Goal: Communication & Community: Answer question/provide support

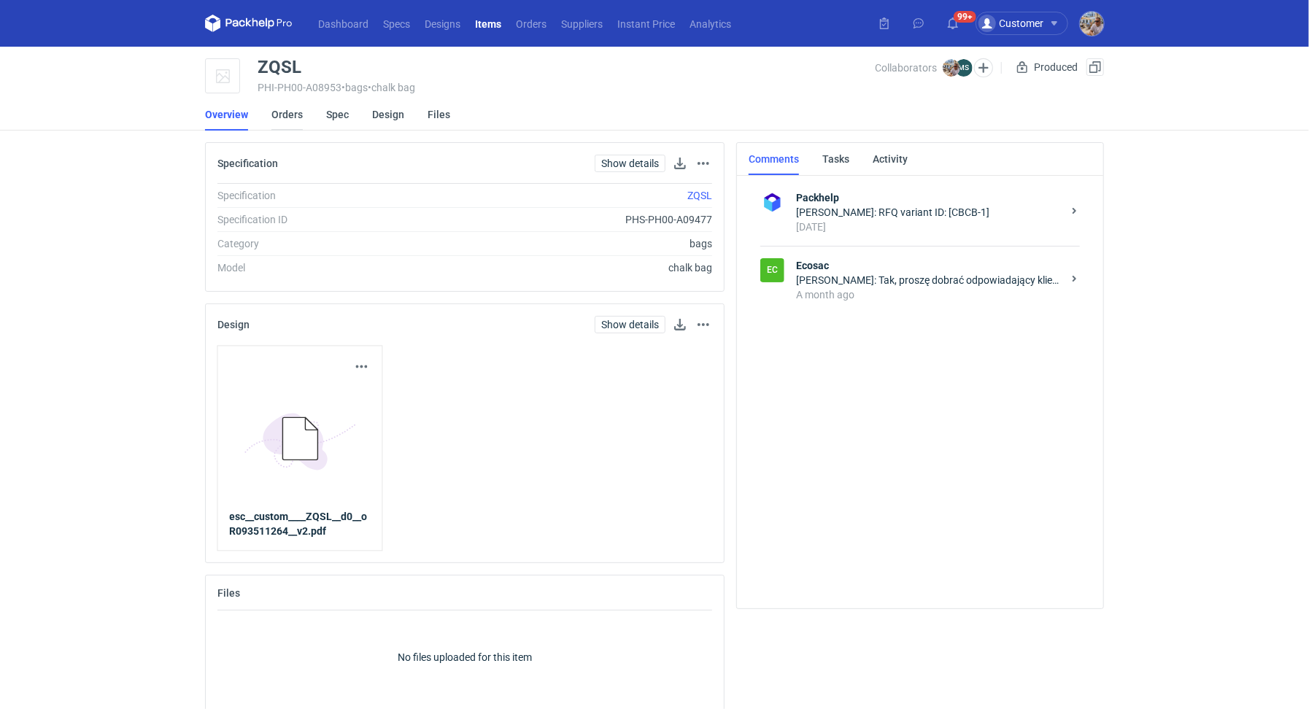
click at [291, 117] on link "Orders" at bounding box center [286, 114] width 31 height 32
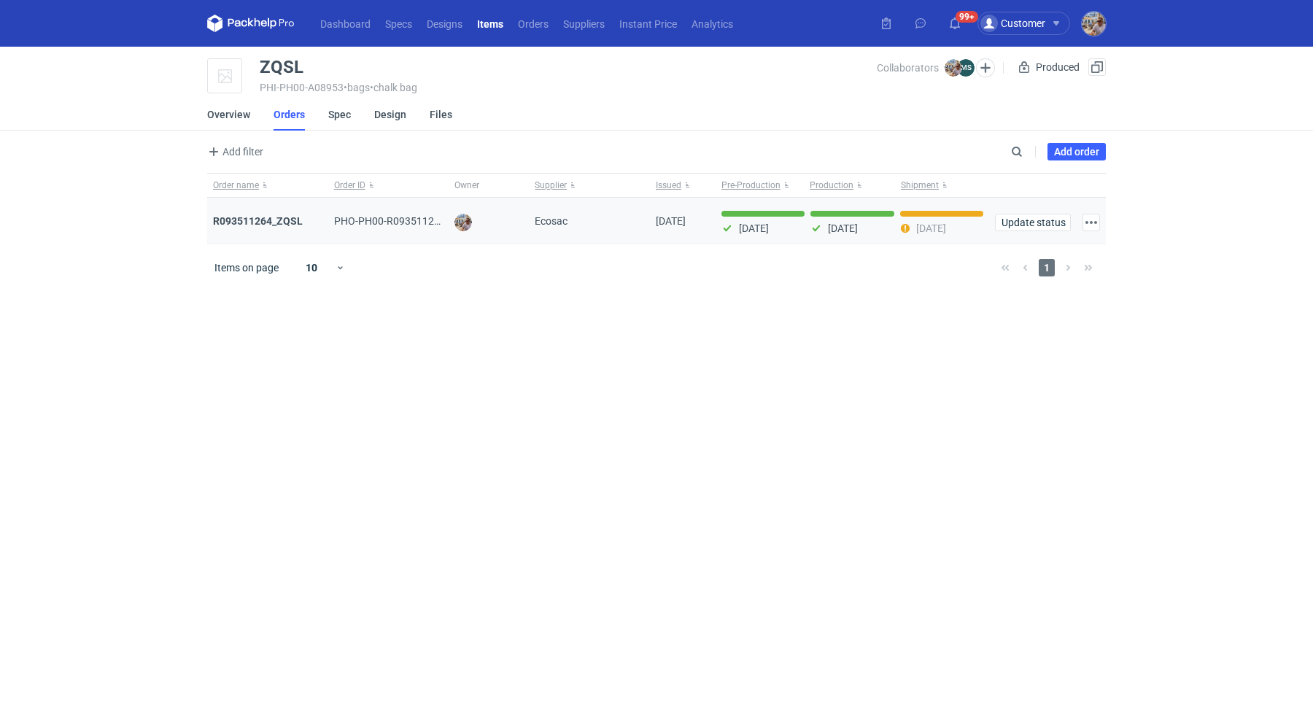
click at [278, 209] on div "R093511264_ZQSL" at bounding box center [267, 221] width 121 height 47
click at [277, 217] on strong "R093511264_ZQSL" at bounding box center [258, 221] width 90 height 12
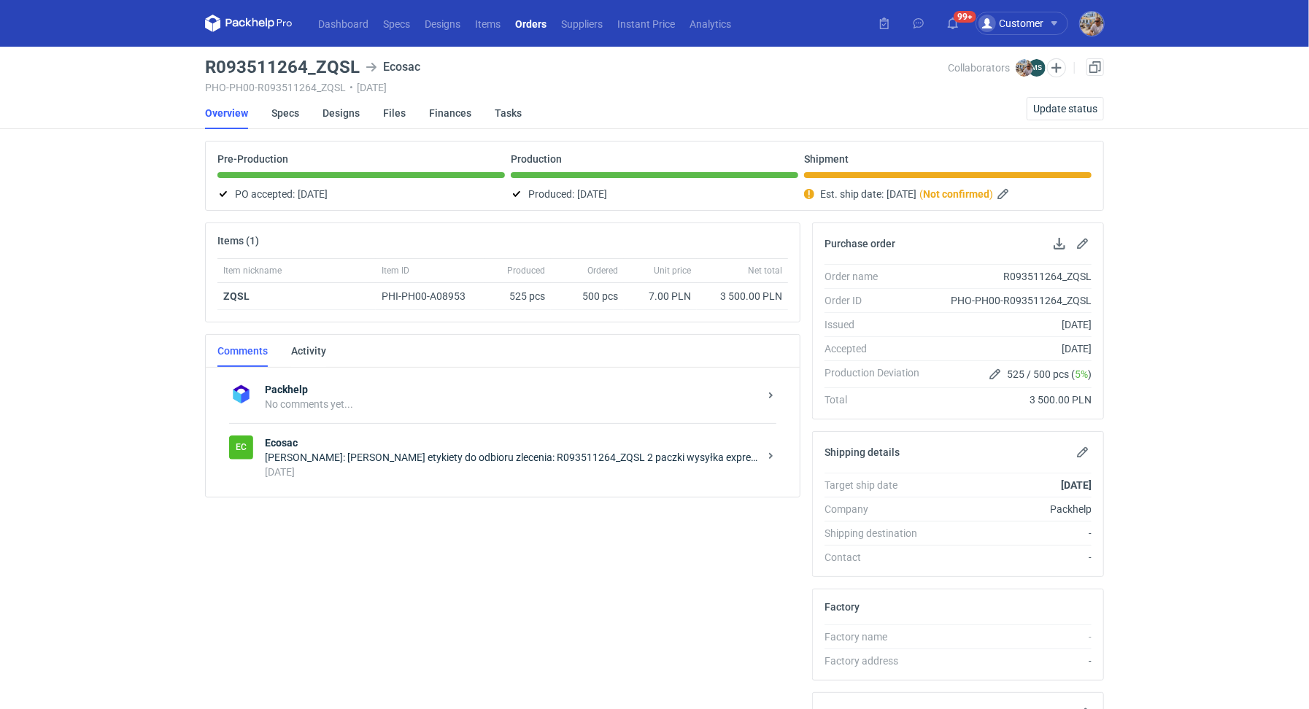
click at [387, 454] on div "Michał Palasek: Panie Michale Wysyłam etykiety do odbioru zlecenia: R093511264_…" at bounding box center [512, 457] width 494 height 15
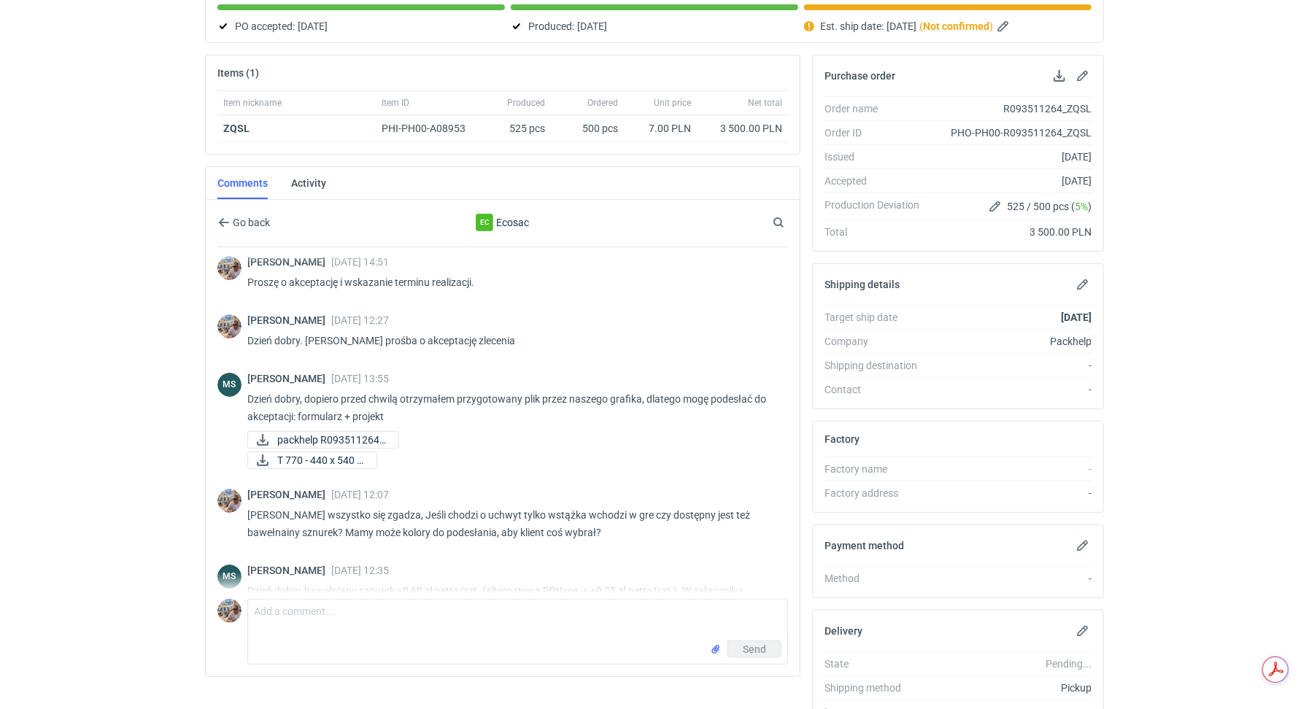
scroll to position [79, 0]
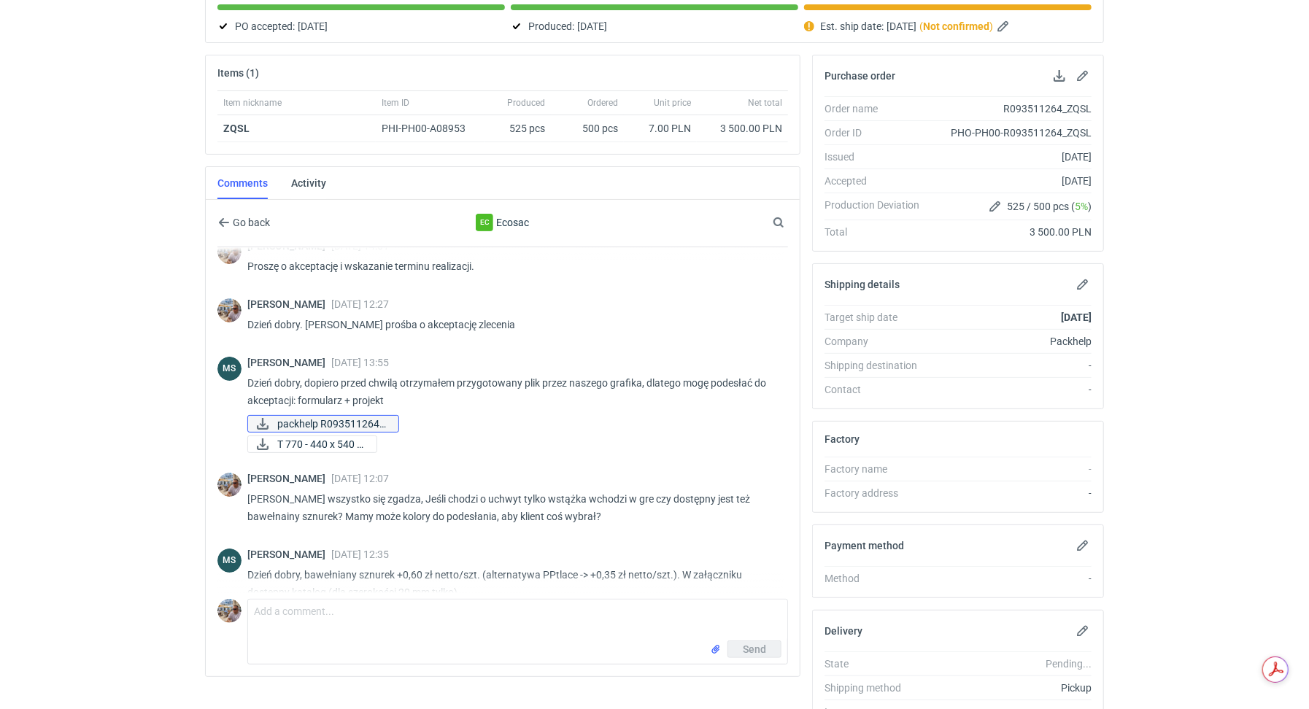
click at [337, 424] on span "packhelp R093511264_..." at bounding box center [331, 424] width 109 height 16
click at [324, 443] on span "T 770 - 440 x 540 x..." at bounding box center [321, 444] width 88 height 16
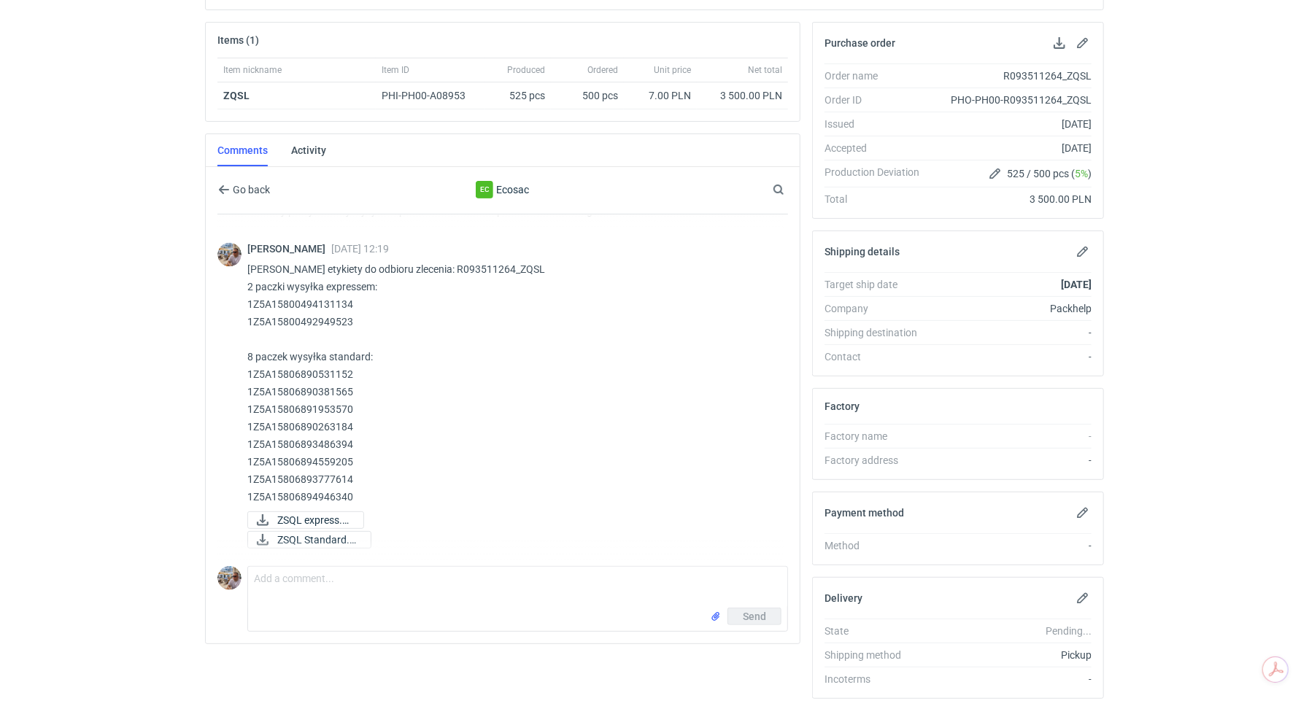
scroll to position [240, 0]
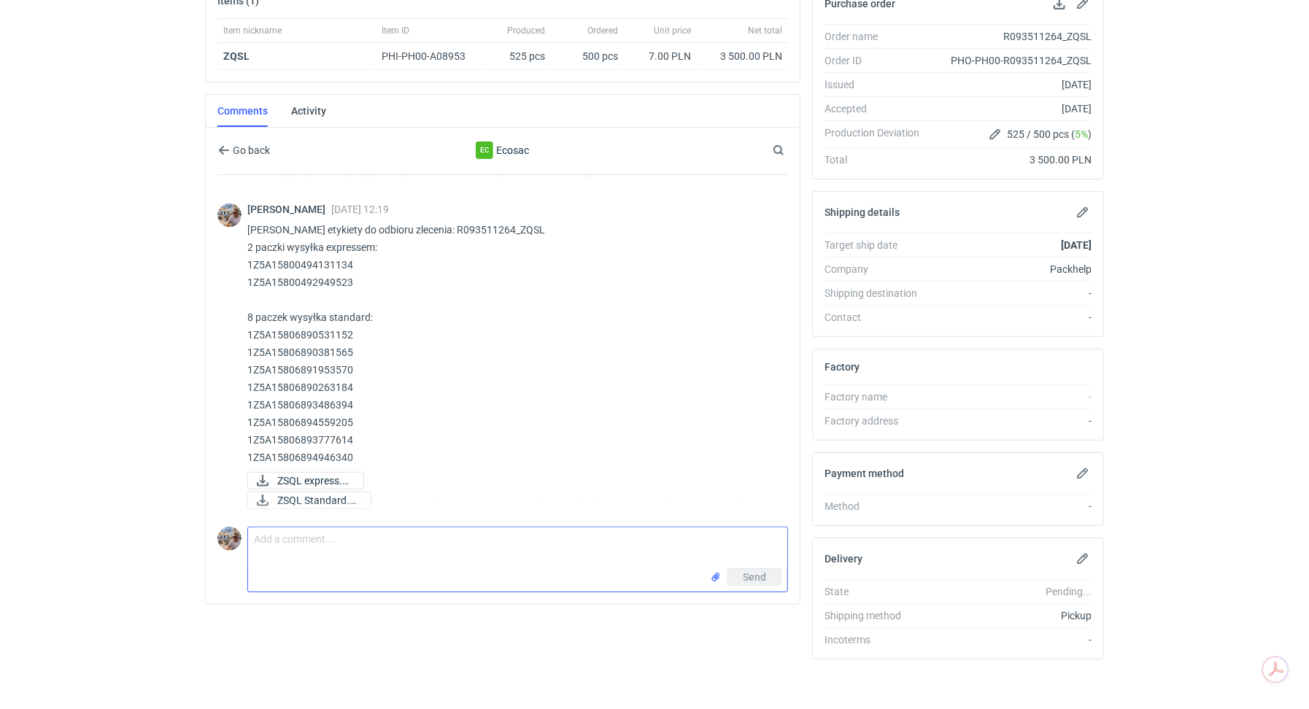
click at [384, 547] on textarea "Comment message" at bounding box center [517, 547] width 539 height 41
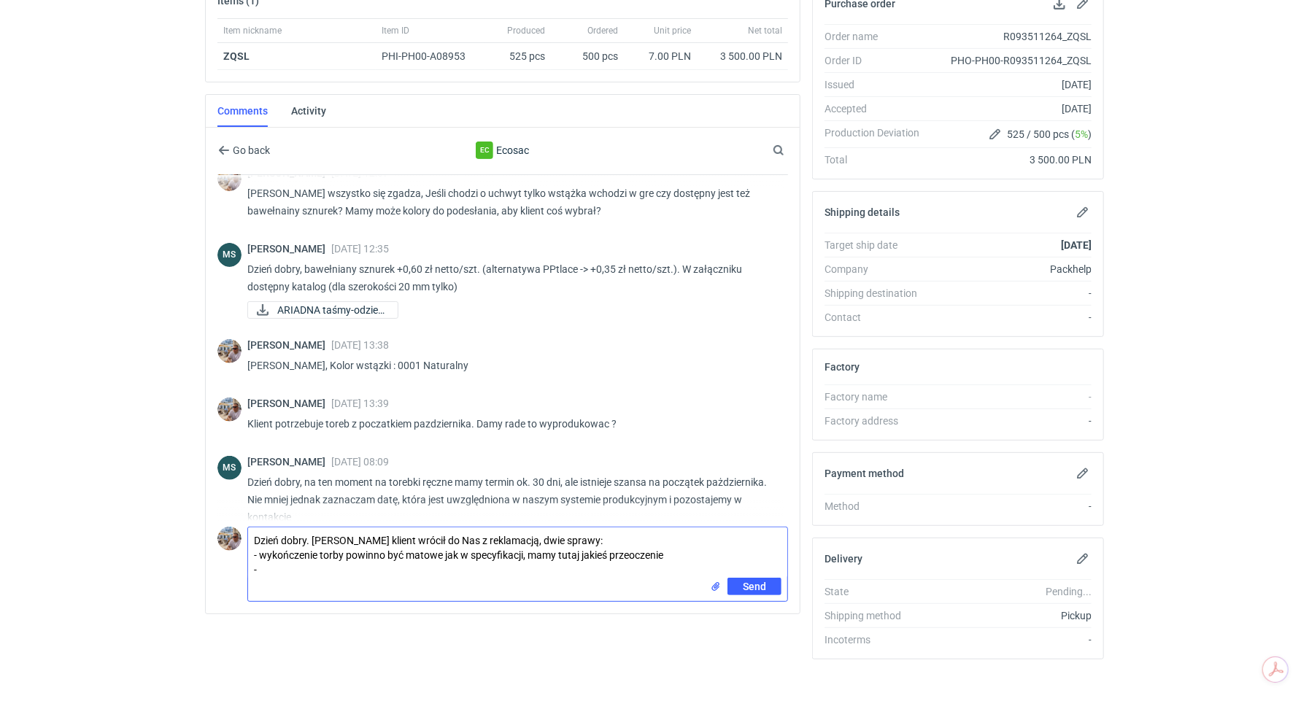
scroll to position [316, 0]
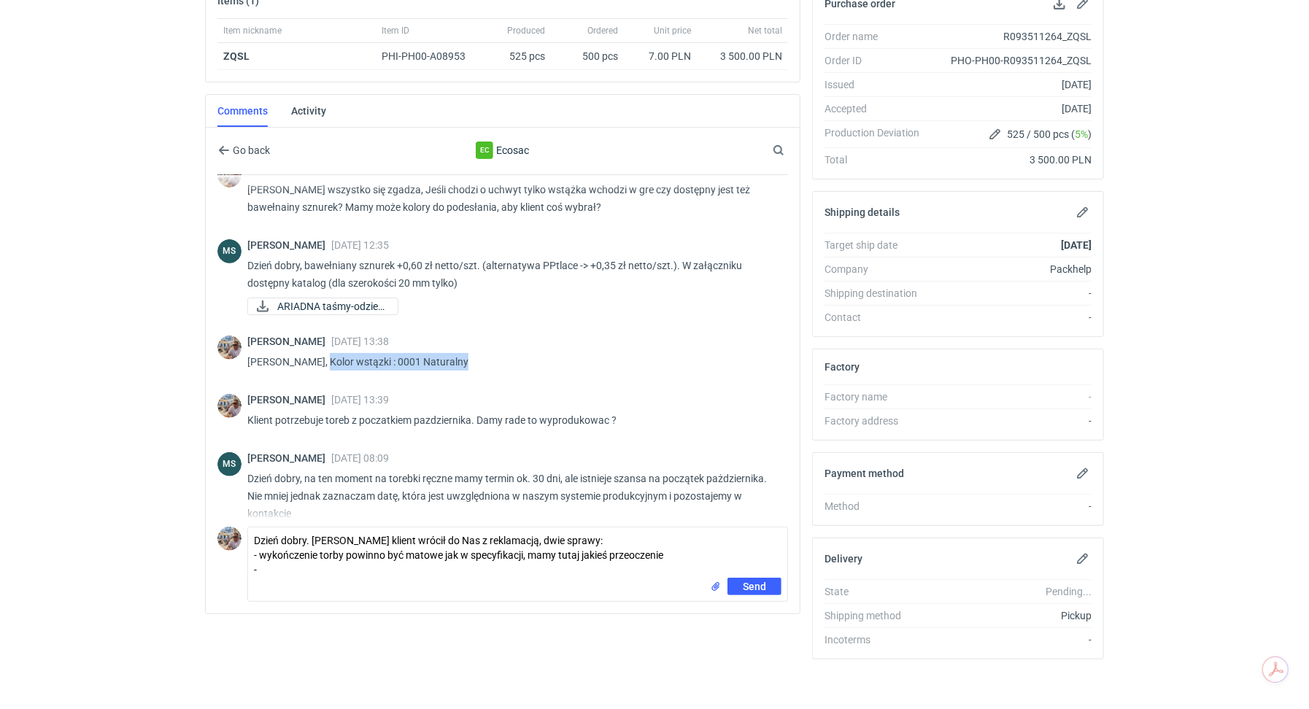
drag, startPoint x: 471, startPoint y: 361, endPoint x: 317, endPoint y: 360, distance: 153.9
click at [317, 360] on p "Panie Michale, Kolor wstązki : 0001 Naturalny" at bounding box center [511, 362] width 529 height 18
copy p "Kolor wstązki : 0001 Naturalny"
click at [270, 562] on textarea "Dzień dobry. Panie Michale klient wrócił do Nas z reklamacją, dwie sprawy: - wy…" at bounding box center [517, 552] width 539 height 50
paste textarea "Kolor wstązki : 0001 Naturalny"
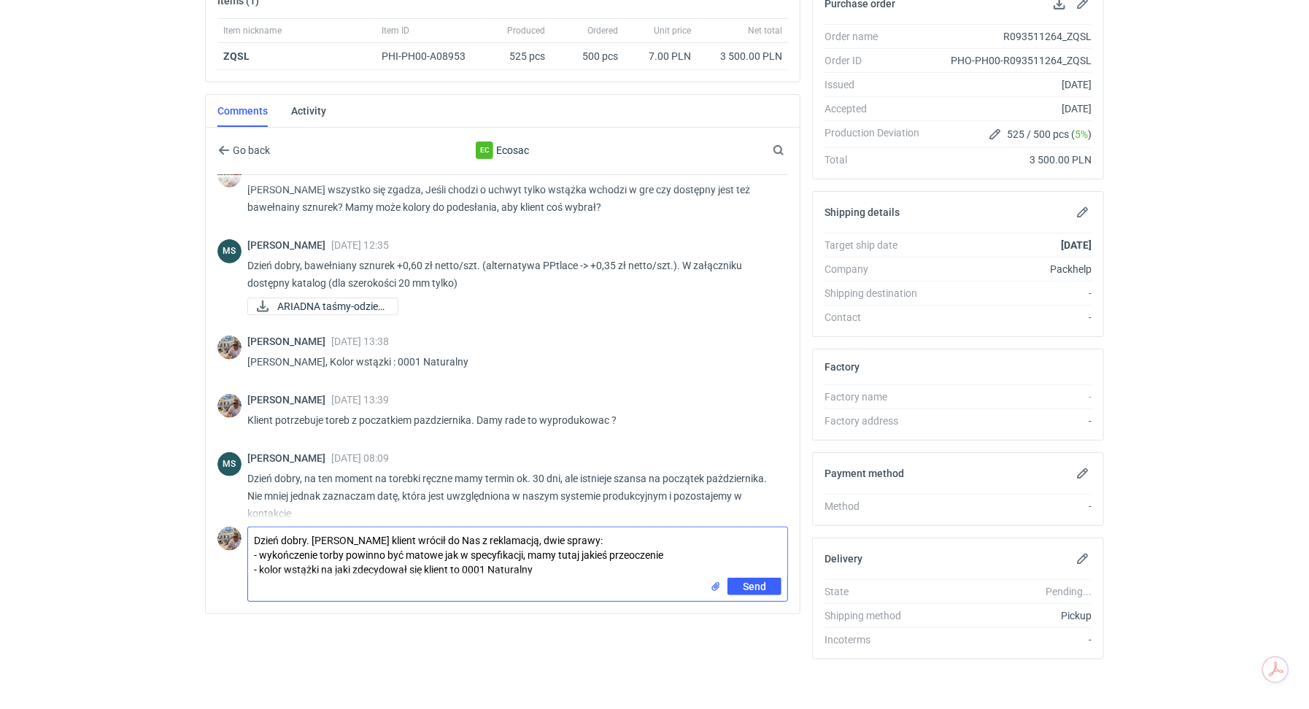
click at [540, 568] on textarea "Dzień dobry. Panie Michale klient wrócił do Nas z reklamacją, dwie sprawy: - wy…" at bounding box center [517, 552] width 539 height 50
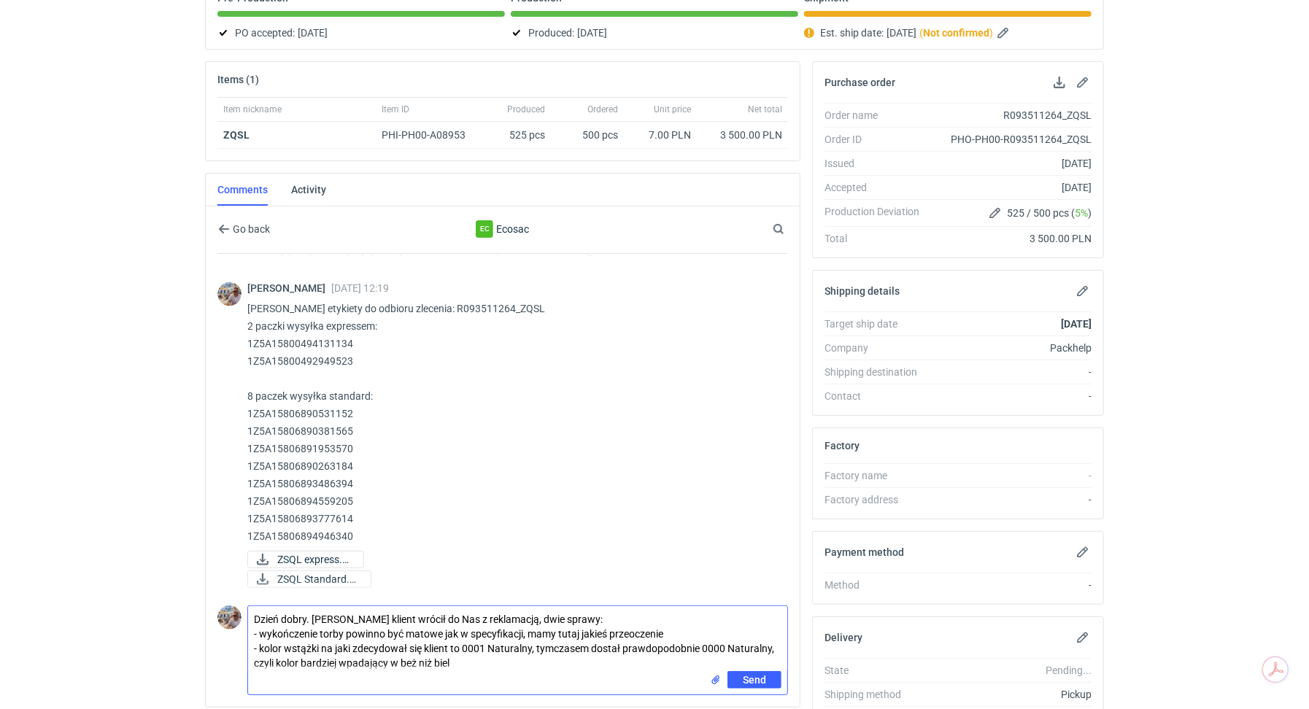
scroll to position [240, 0]
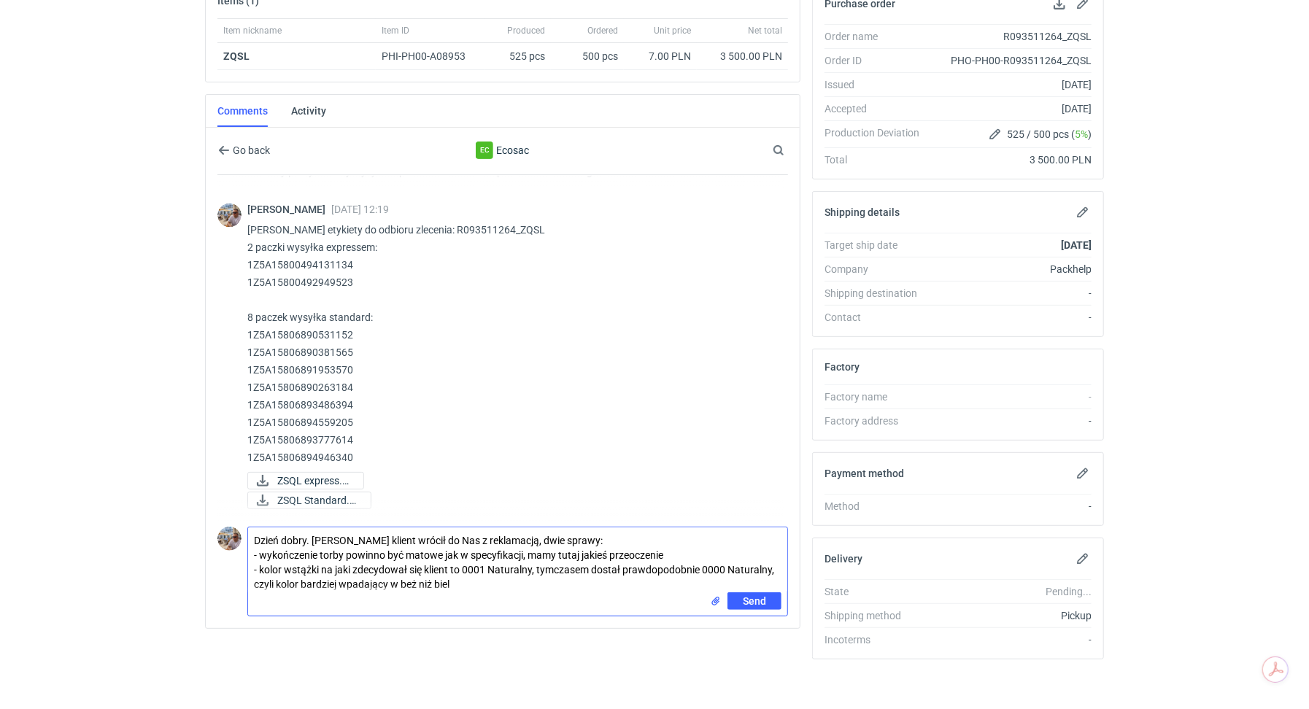
drag, startPoint x: 467, startPoint y: 580, endPoint x: 285, endPoint y: 518, distance: 191.9
click at [285, 521] on div "Comment message Dzień dobry. Panie Michale klient wrócił do Nas z reklamacją, d…" at bounding box center [502, 569] width 570 height 96
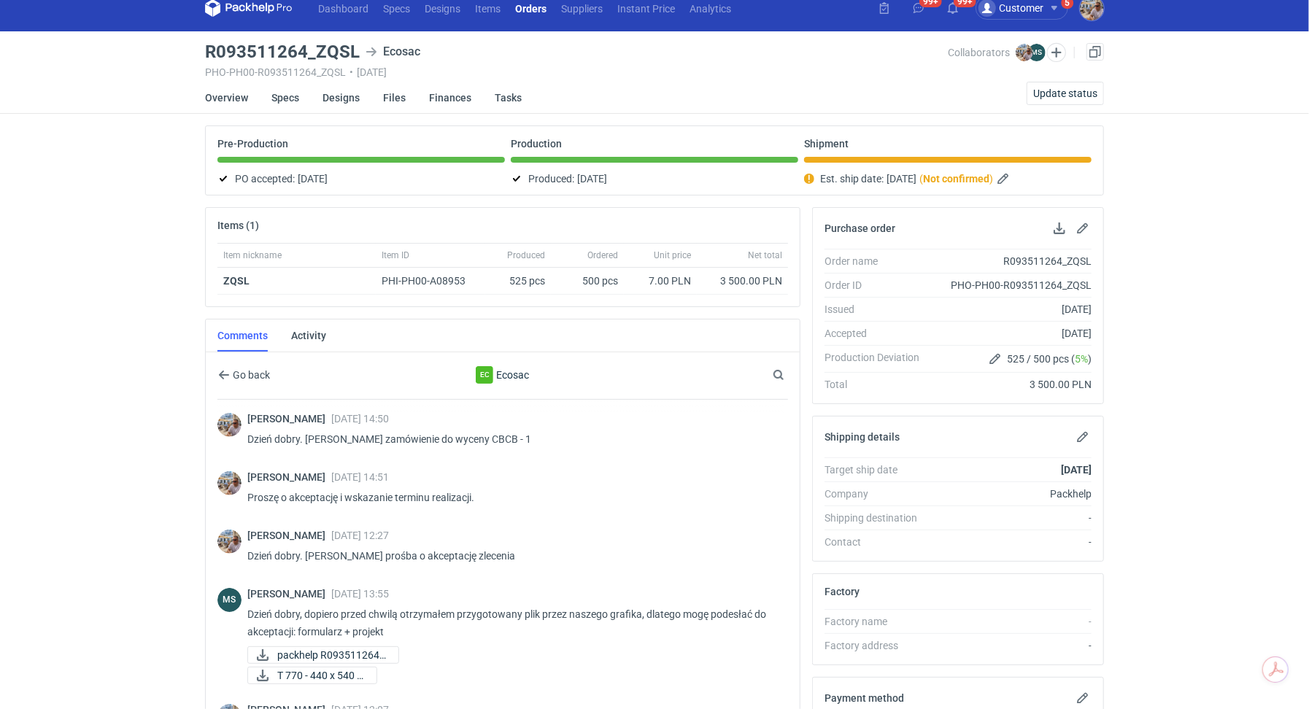
scroll to position [0, 0]
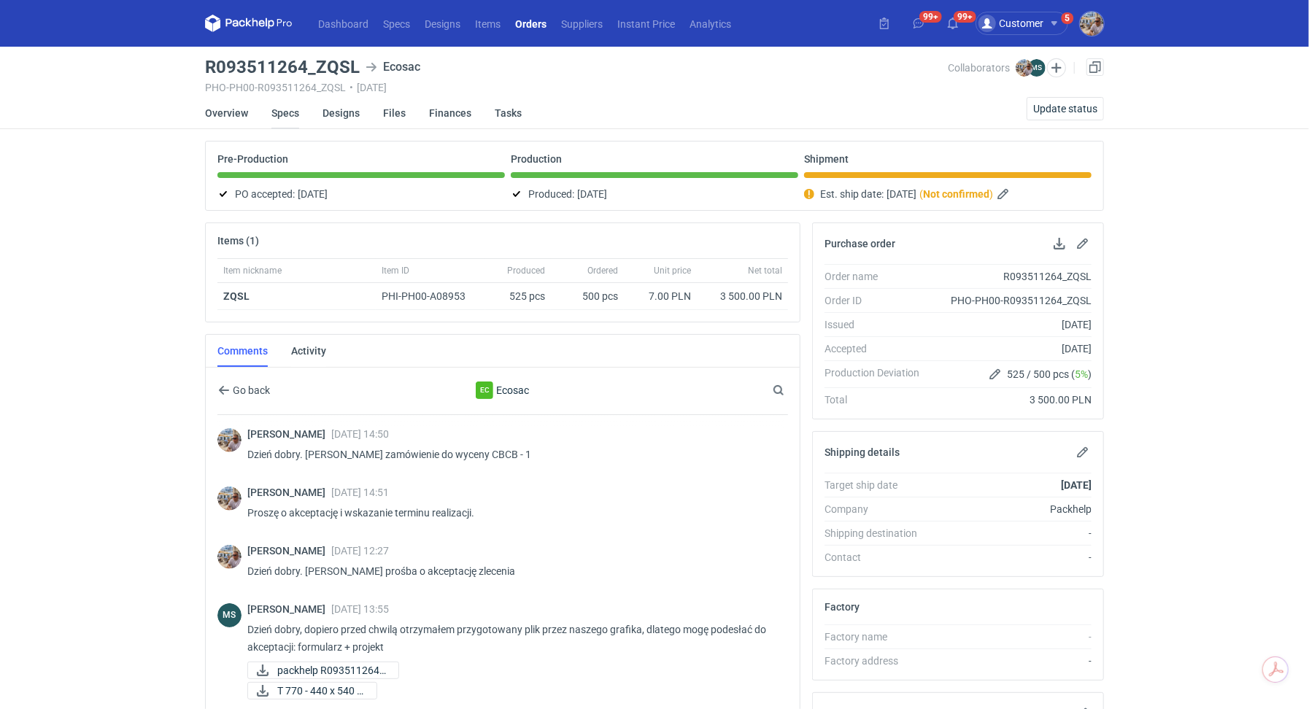
type textarea "Dzień dobry. Panie Michale klient wrócił do Nas z reklamacją, dwie sprawy: - wy…"
click at [282, 109] on link "Specs" at bounding box center [285, 113] width 28 height 32
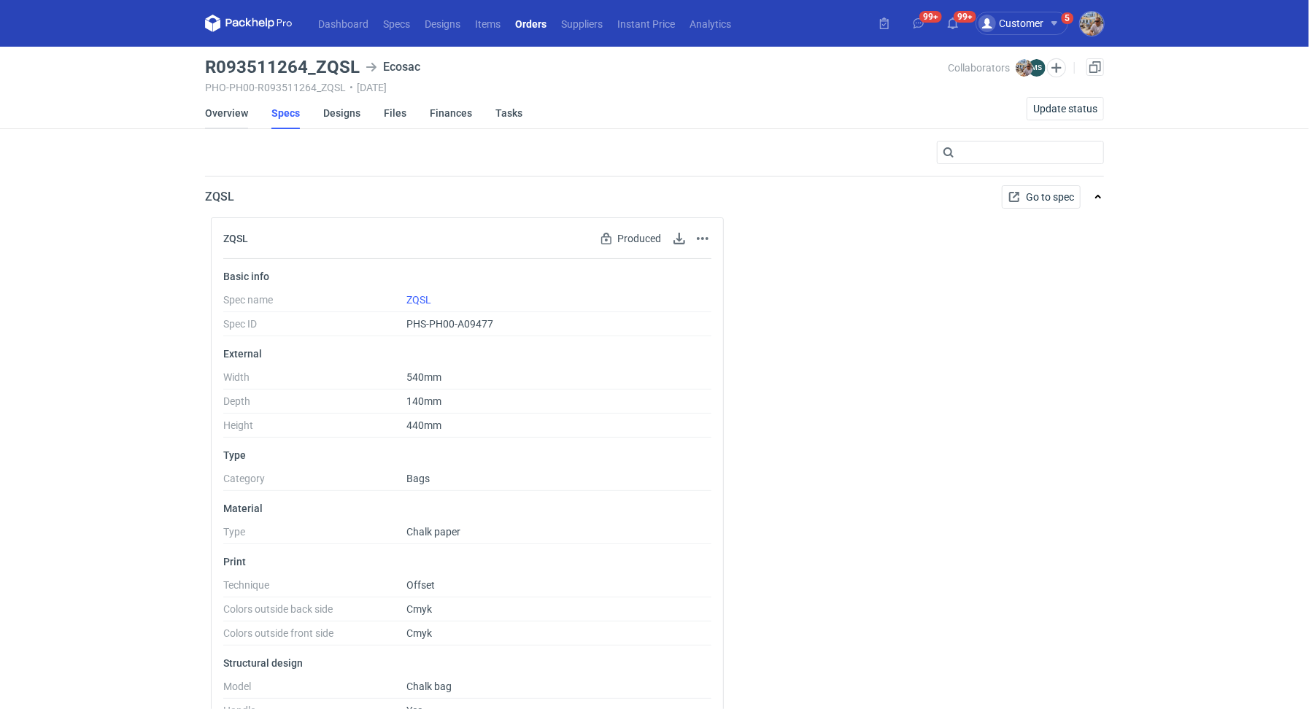
click at [229, 115] on link "Overview" at bounding box center [226, 113] width 43 height 32
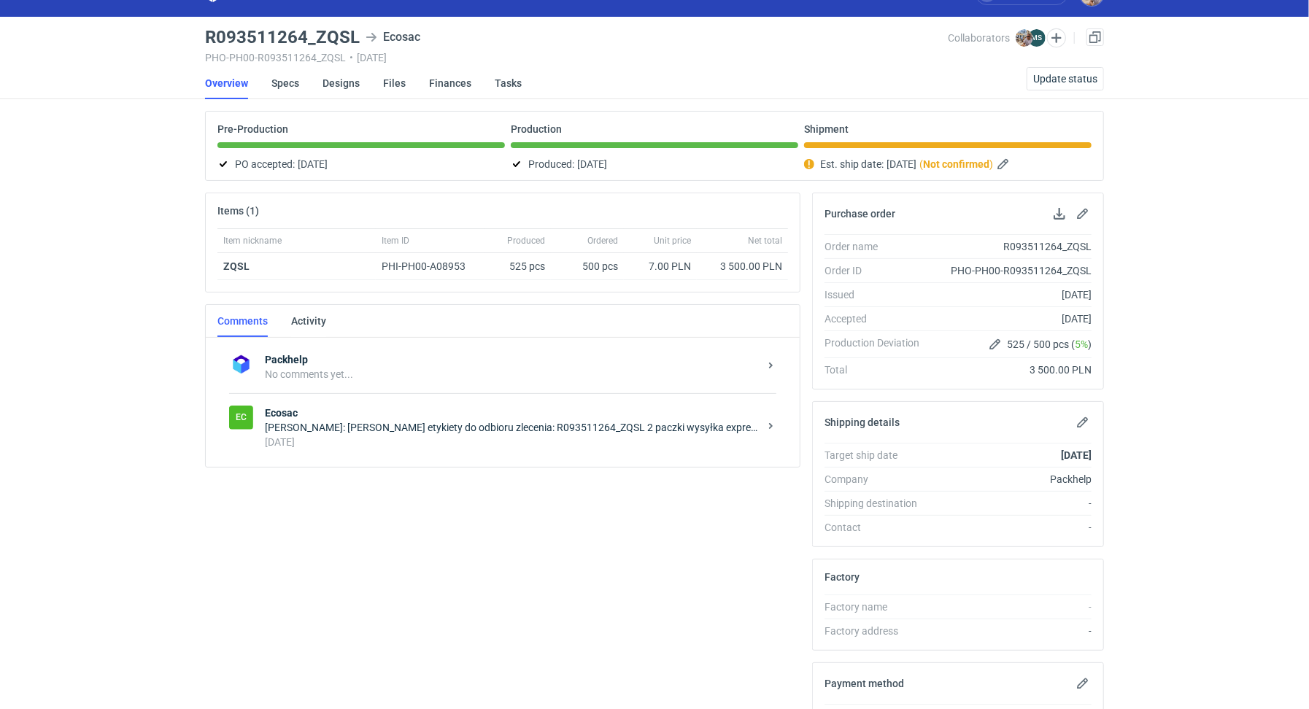
click at [460, 448] on div "Ec Ecosac Michał Palasek: Panie Michale Wysyłam etykiety do odbioru zlecenia: R…" at bounding box center [502, 427] width 547 height 68
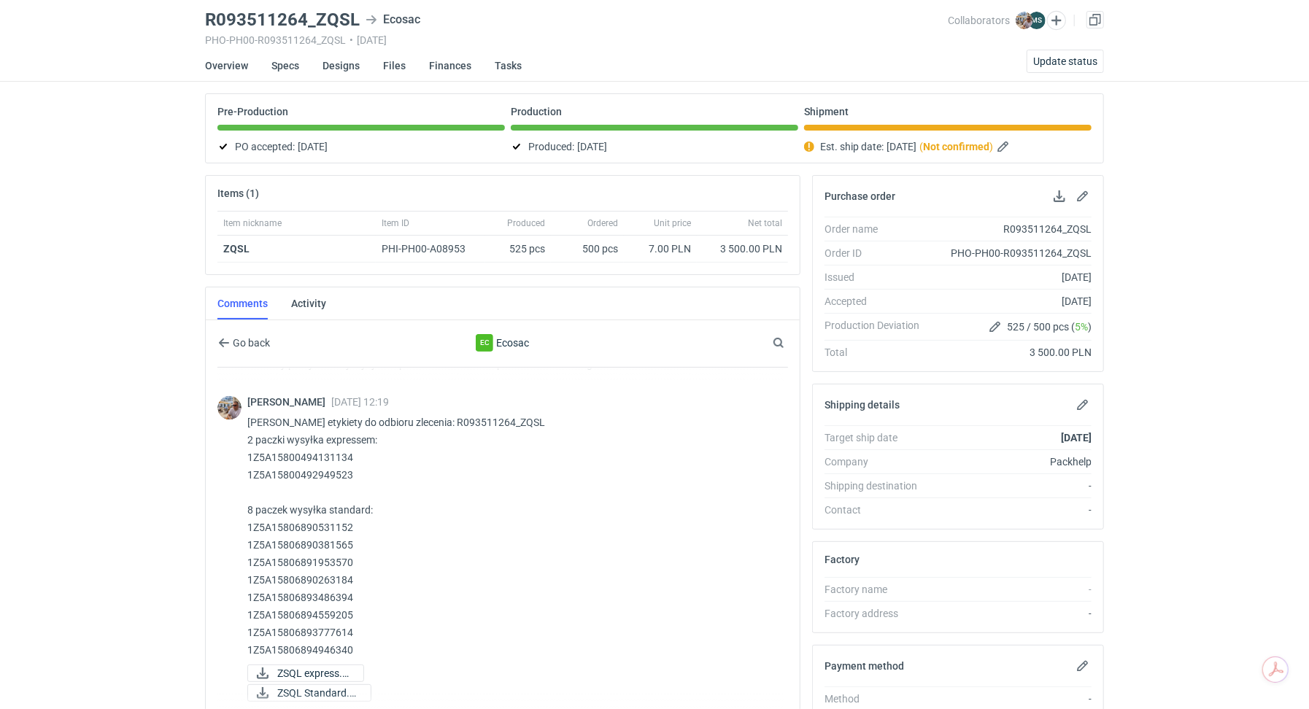
scroll to position [240, 0]
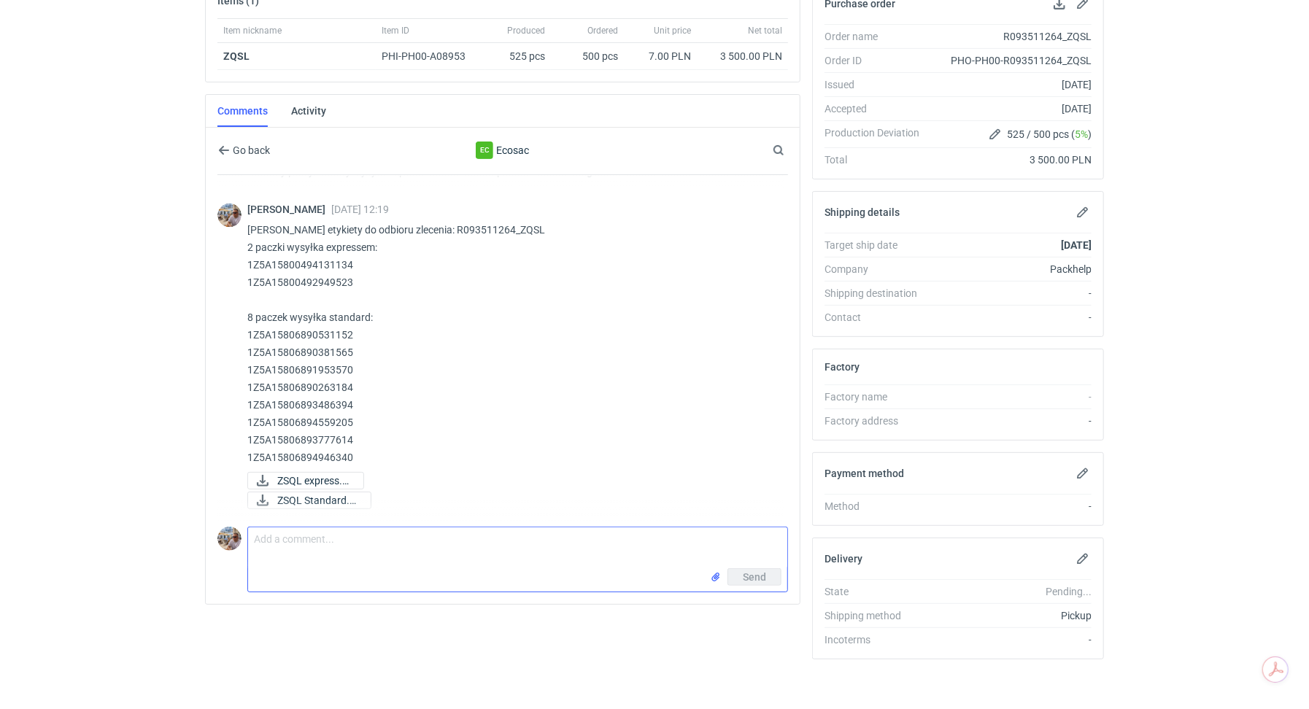
click at [411, 548] on textarea "Comment message" at bounding box center [517, 547] width 539 height 41
paste textarea "Dzień dobry. Panie Michale klient wrócił do Nas z reklamacją, dwie sprawy: - wy…"
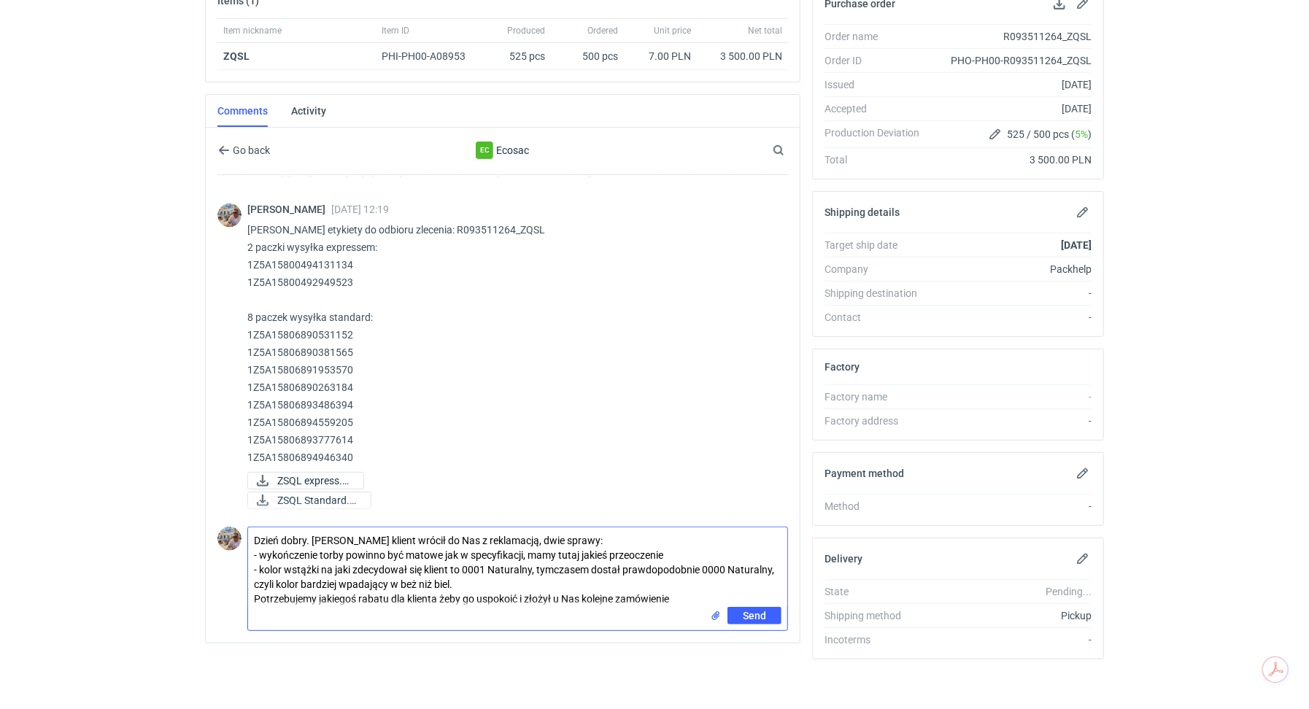
click at [719, 611] on input "file" at bounding box center [716, 615] width 12 height 15
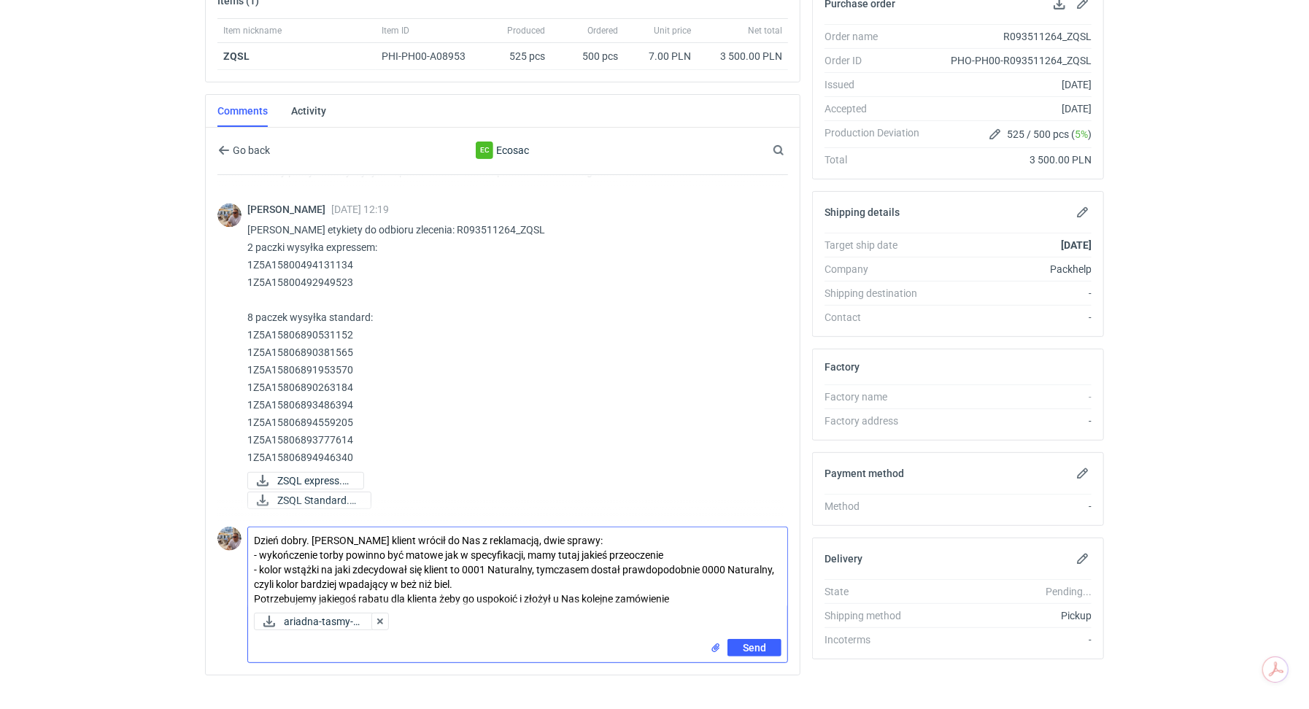
click at [581, 554] on textarea "Dzień dobry. Panie Michale klient wrócił do Nas z reklamacją, dwie sprawy: - wy…" at bounding box center [517, 567] width 539 height 80
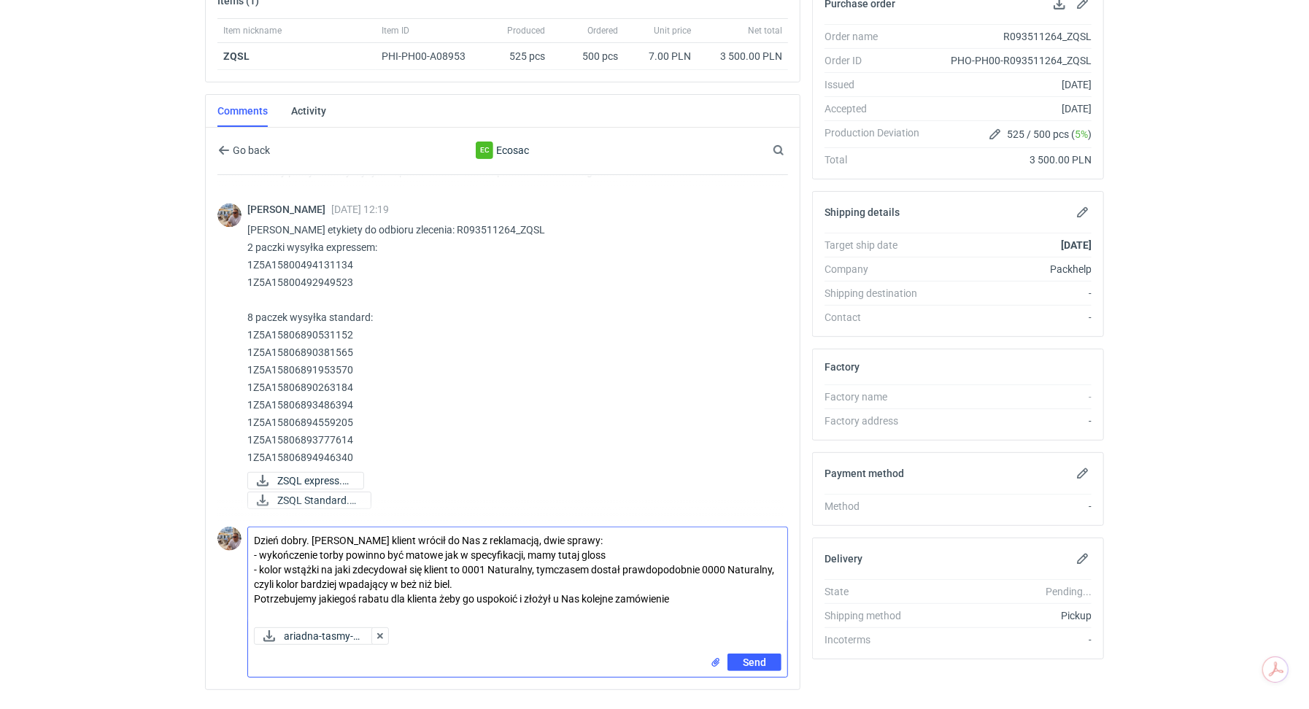
click at [528, 597] on textarea "Dzień dobry. Panie Michale klient wrócił do Nas z reklamacją, dwie sprawy: - wy…" at bounding box center [517, 574] width 539 height 94
type textarea "Dzień dobry. Panie Michale klient wrócił do Nas z reklamacją, dwie sprawy: - wy…"
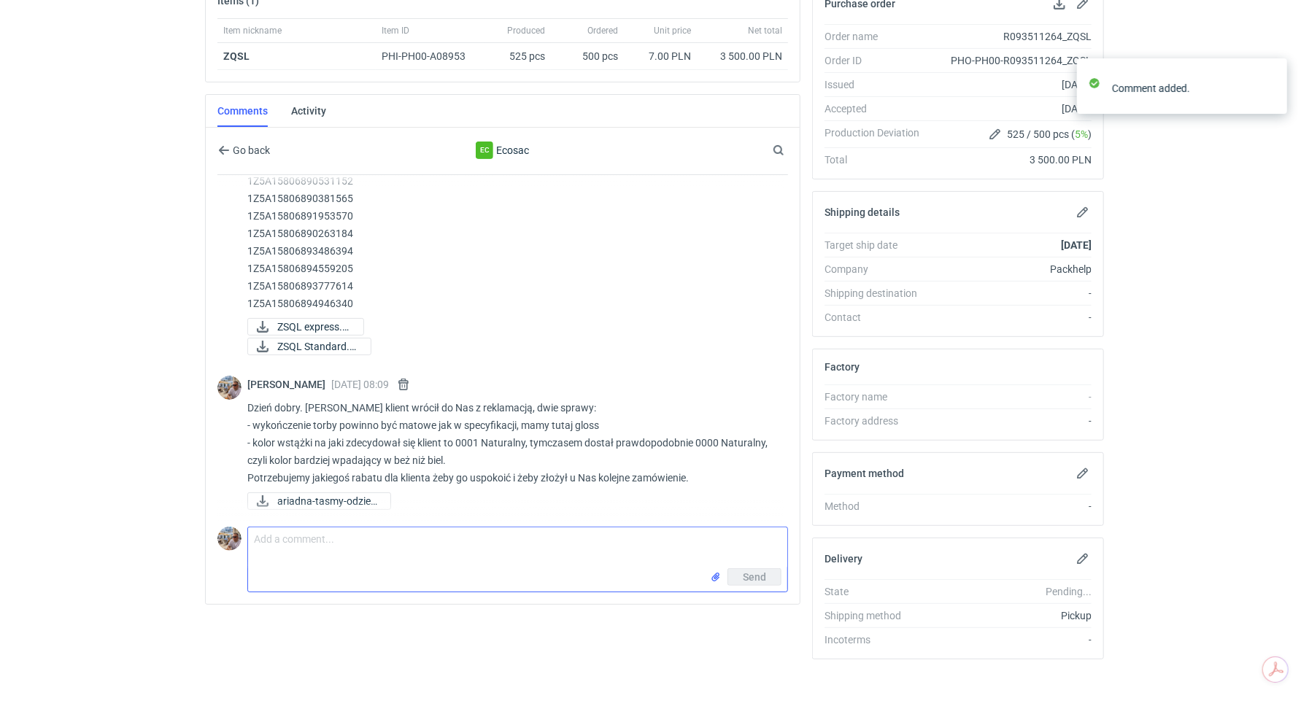
scroll to position [1600, 0]
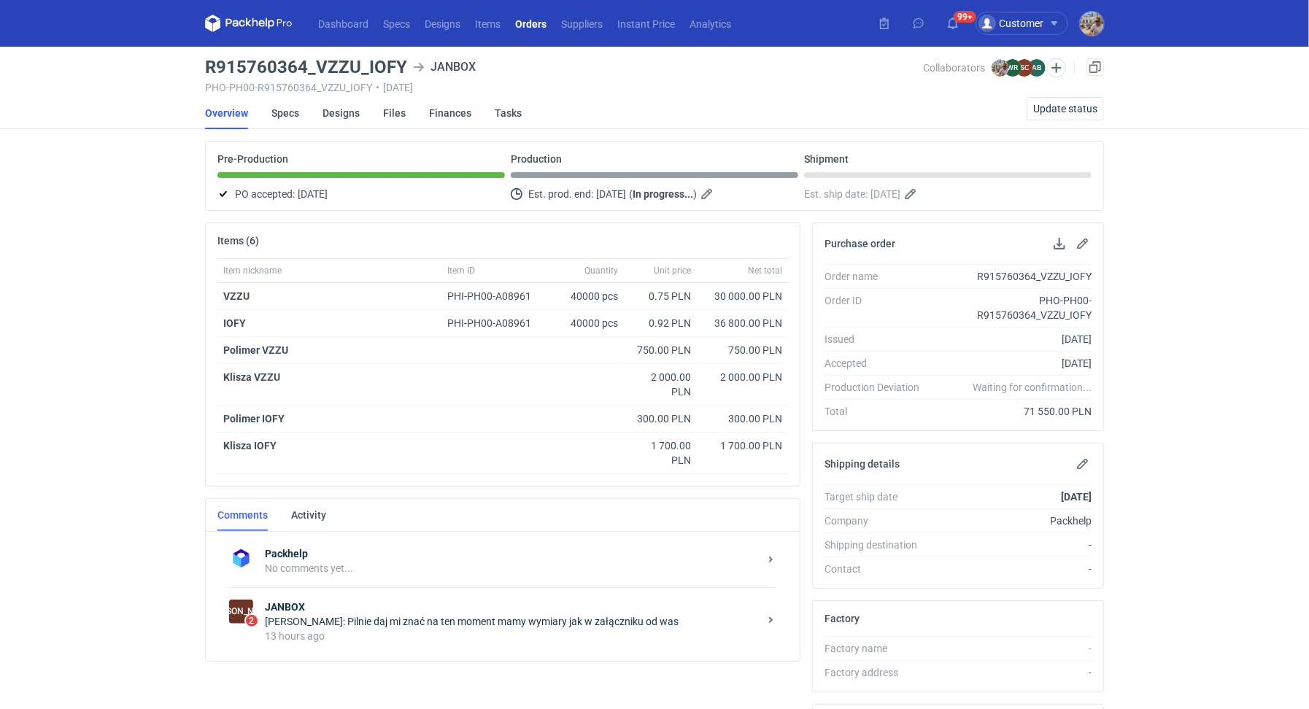
click at [383, 619] on div "Sylwia Cichórz: Pilnie daj mi znać na ten moment mamy wymiary jak w załączniku …" at bounding box center [512, 621] width 494 height 15
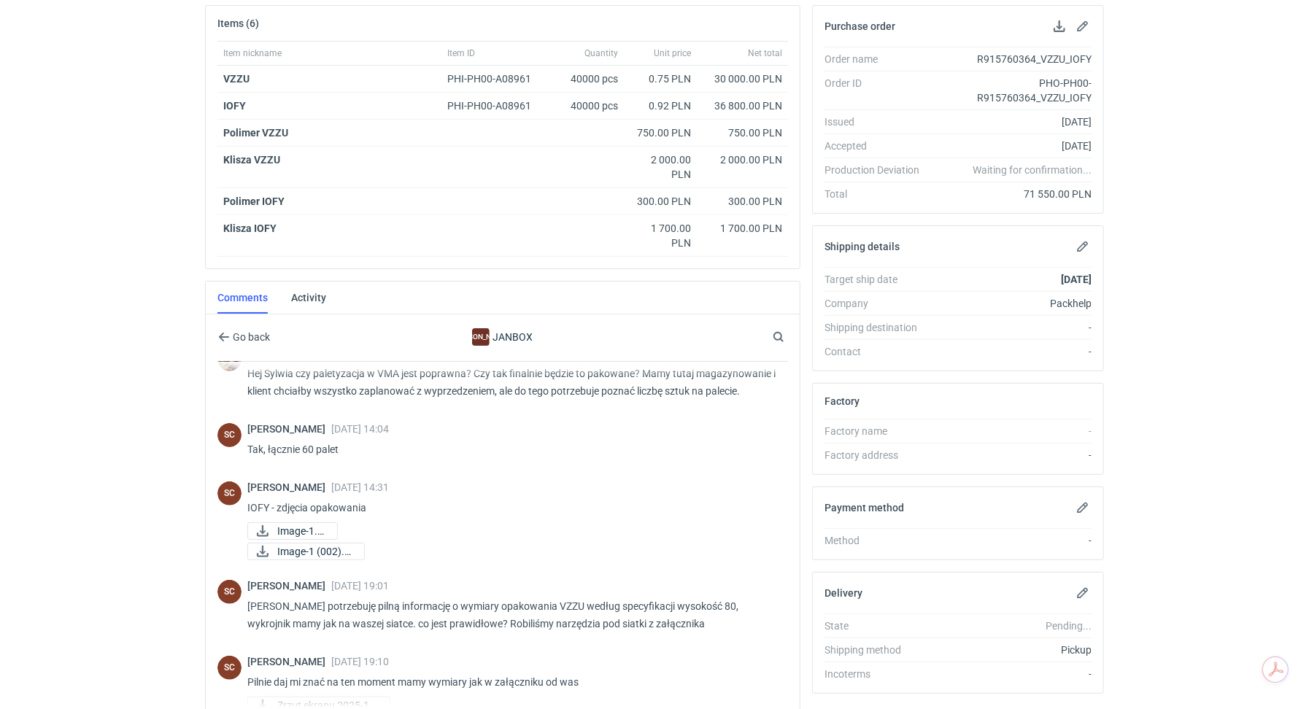
scroll to position [37, 0]
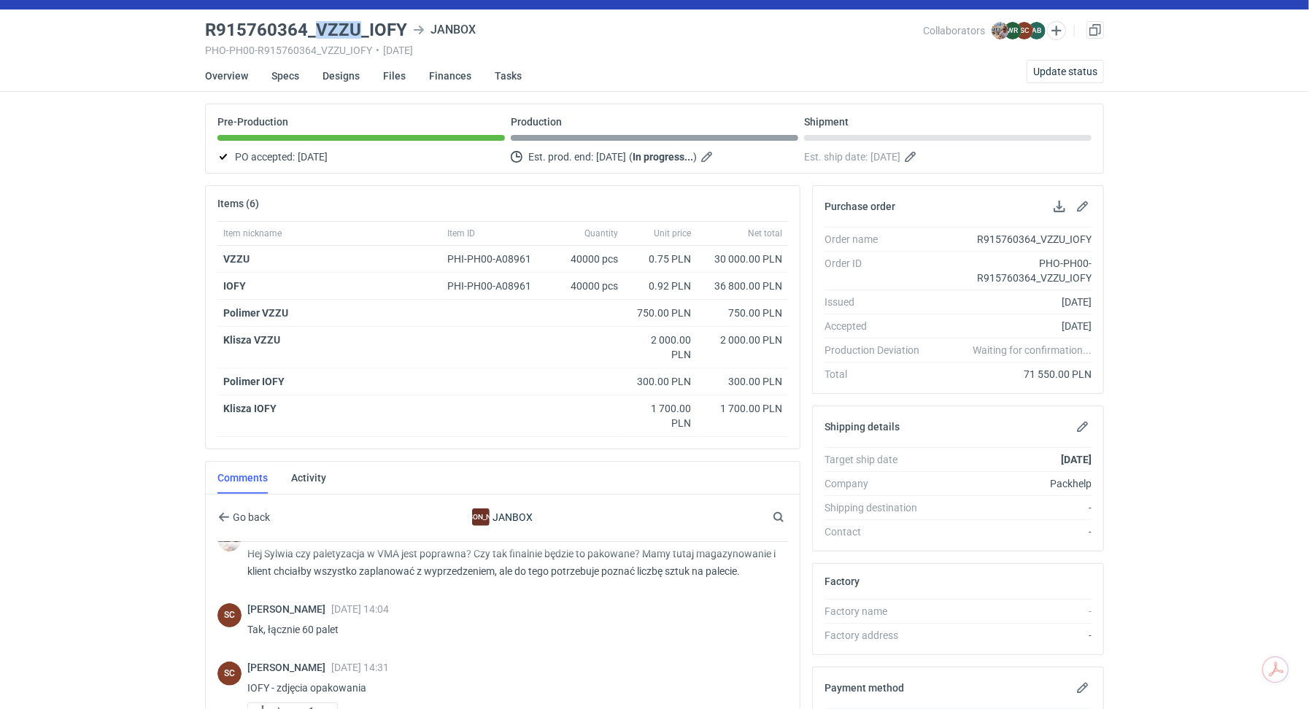
drag, startPoint x: 315, startPoint y: 25, endPoint x: 355, endPoint y: 27, distance: 40.2
click at [356, 27] on h3 "R915760364_VZZU_IOFY" at bounding box center [306, 30] width 202 height 18
copy h3 "VZZU"
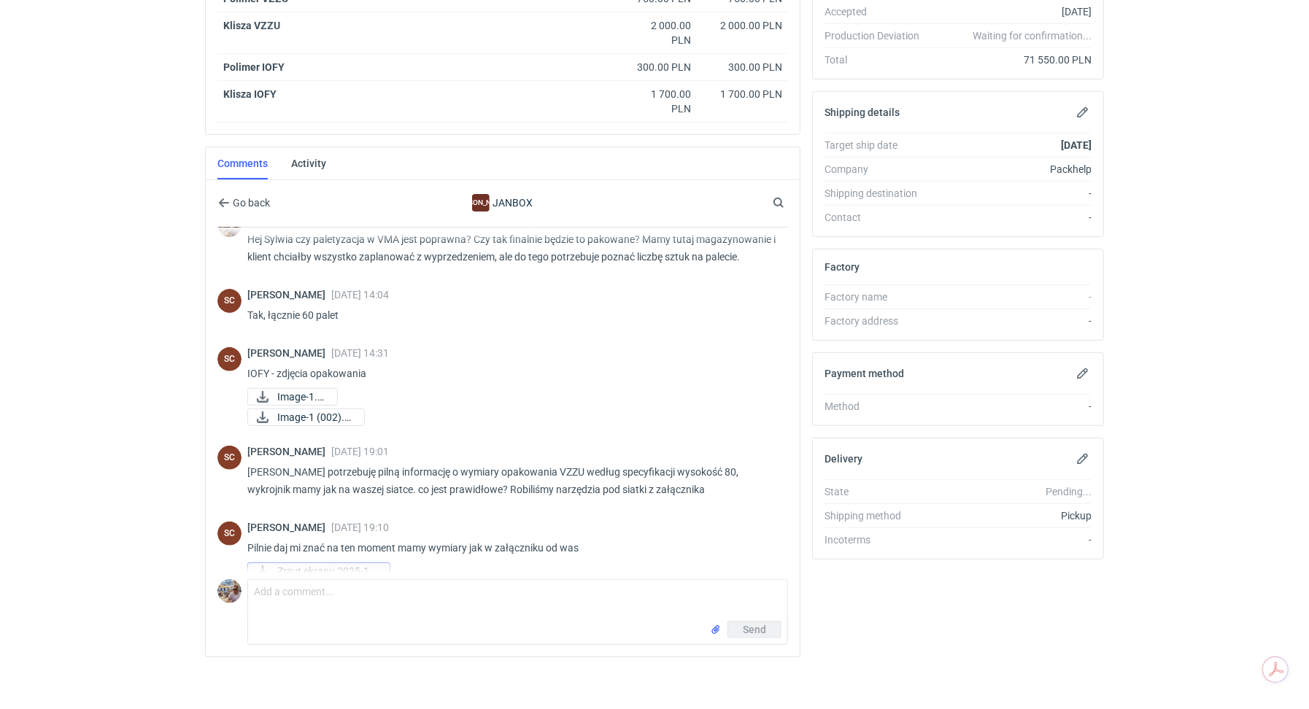
click at [349, 563] on span "Zrzut ekranu 2025-10..." at bounding box center [327, 571] width 101 height 16
click at [581, 522] on div "Sylwia Cichórz 09 Oct 2025 19:10" at bounding box center [511, 528] width 529 height 12
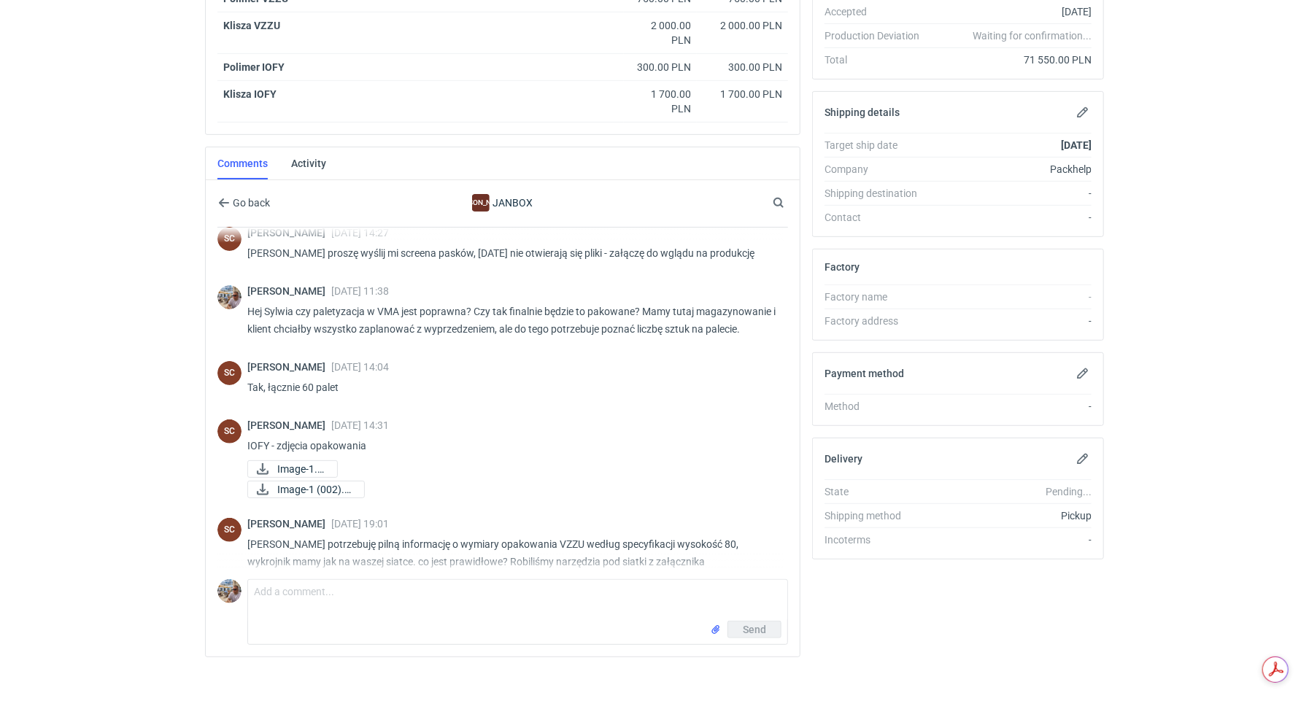
scroll to position [330, 0]
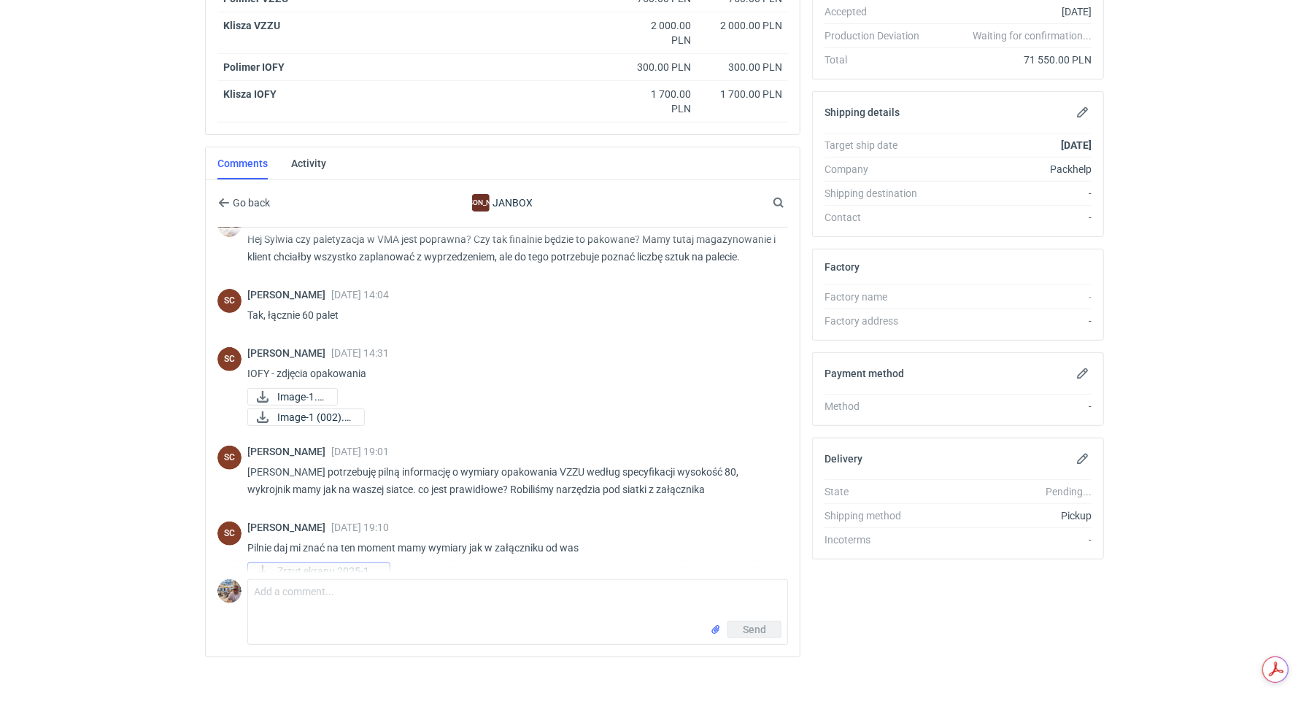
click at [325, 563] on span "Zrzut ekranu 2025-10..." at bounding box center [327, 571] width 101 height 16
click at [815, 705] on main "R915760364_VZZU_IOFY JANBOX PHO-PH00-R915760364_VZZU_IOFY • 25/09/2025 Collabor…" at bounding box center [654, 205] width 910 height 1021
click at [340, 563] on span "Zrzut ekranu 2025-10..." at bounding box center [327, 571] width 101 height 16
click at [313, 563] on span "Zrzut ekranu 2025-10..." at bounding box center [327, 571] width 101 height 16
click at [309, 581] on textarea "Comment message" at bounding box center [517, 600] width 539 height 41
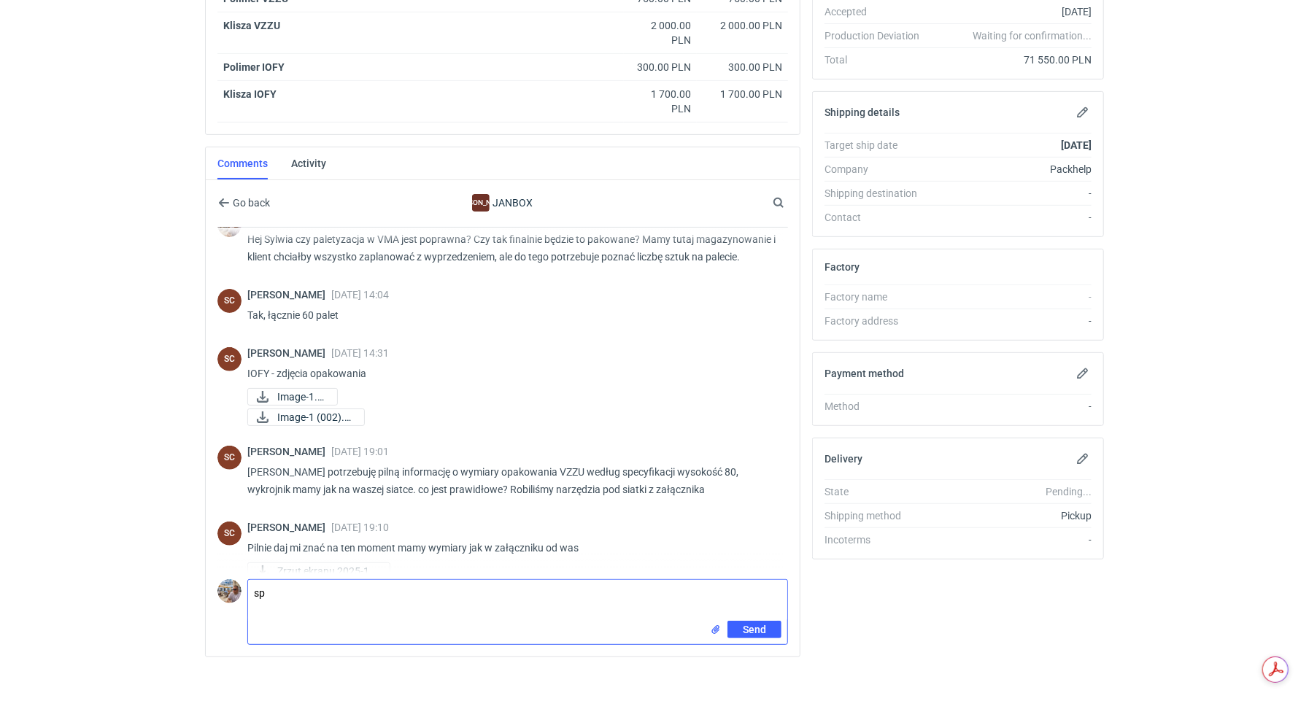
type textarea "s"
type textarea "Sprawdzam, wróce pilnie z odpowiedzią"
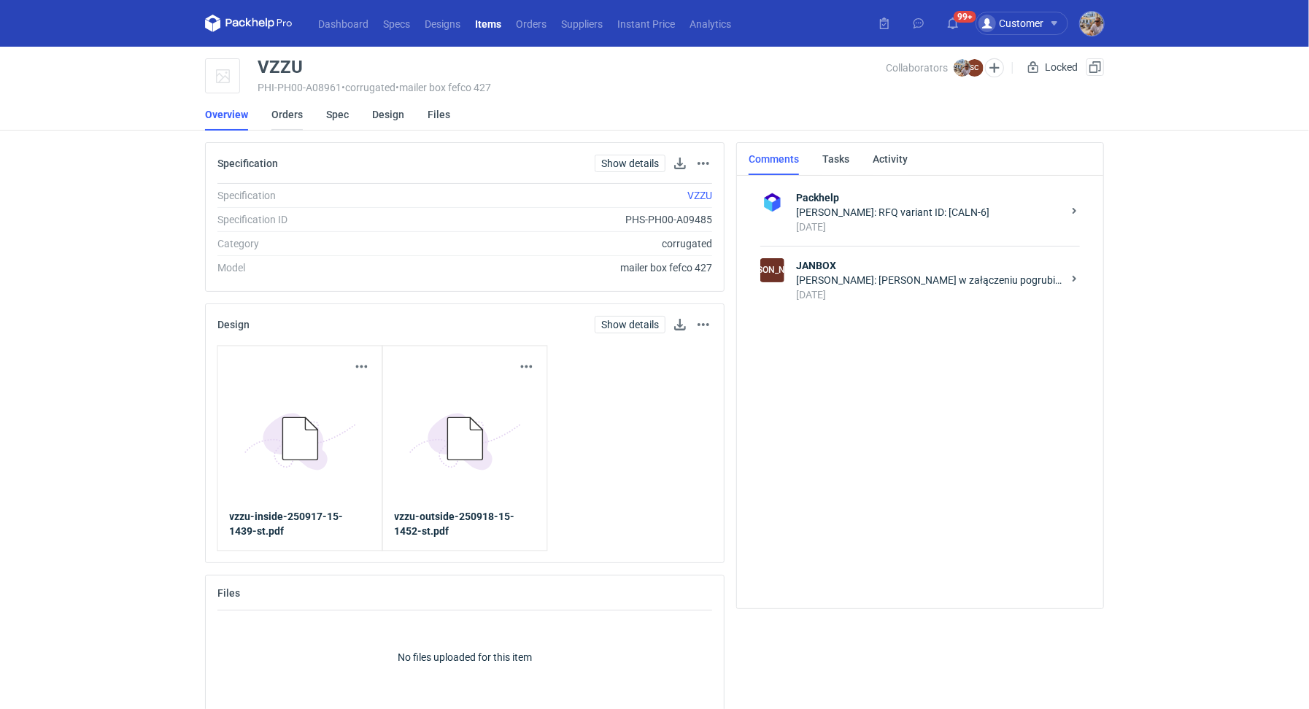
click at [276, 112] on link "Orders" at bounding box center [286, 114] width 31 height 32
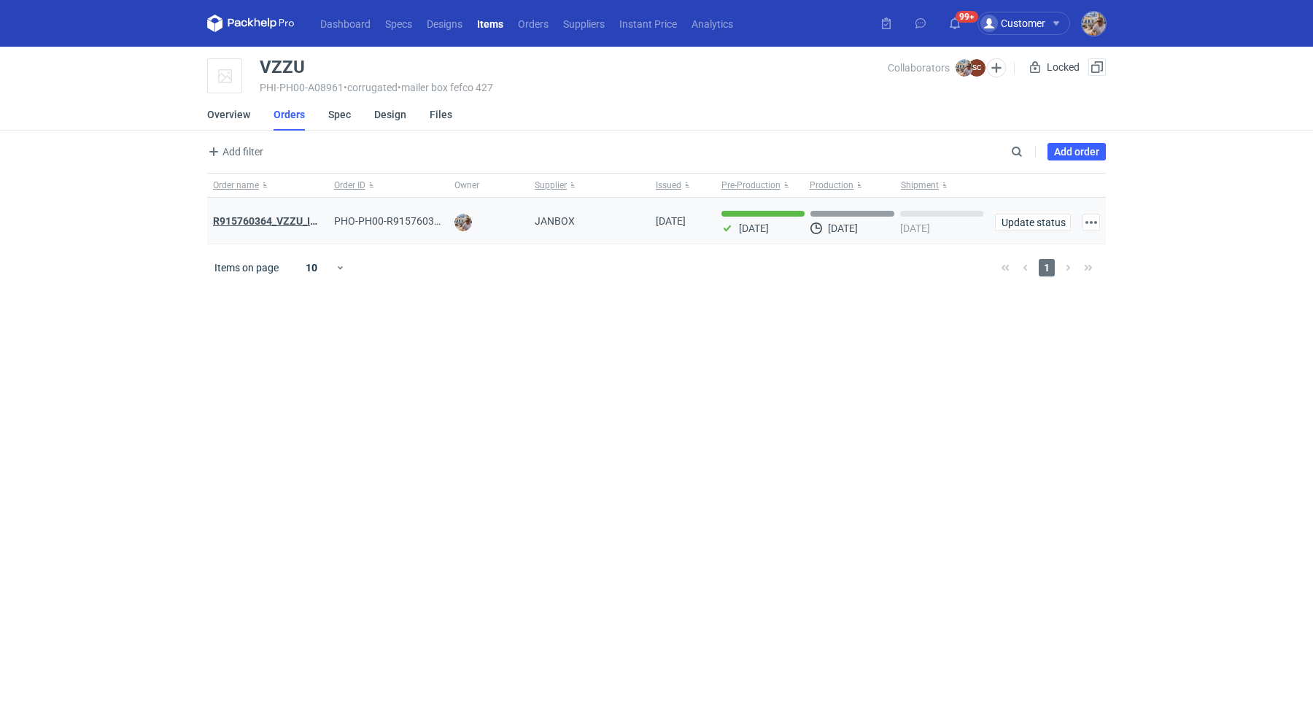
click at [293, 221] on strong "R915760364_VZZU_IOFY" at bounding box center [271, 221] width 117 height 12
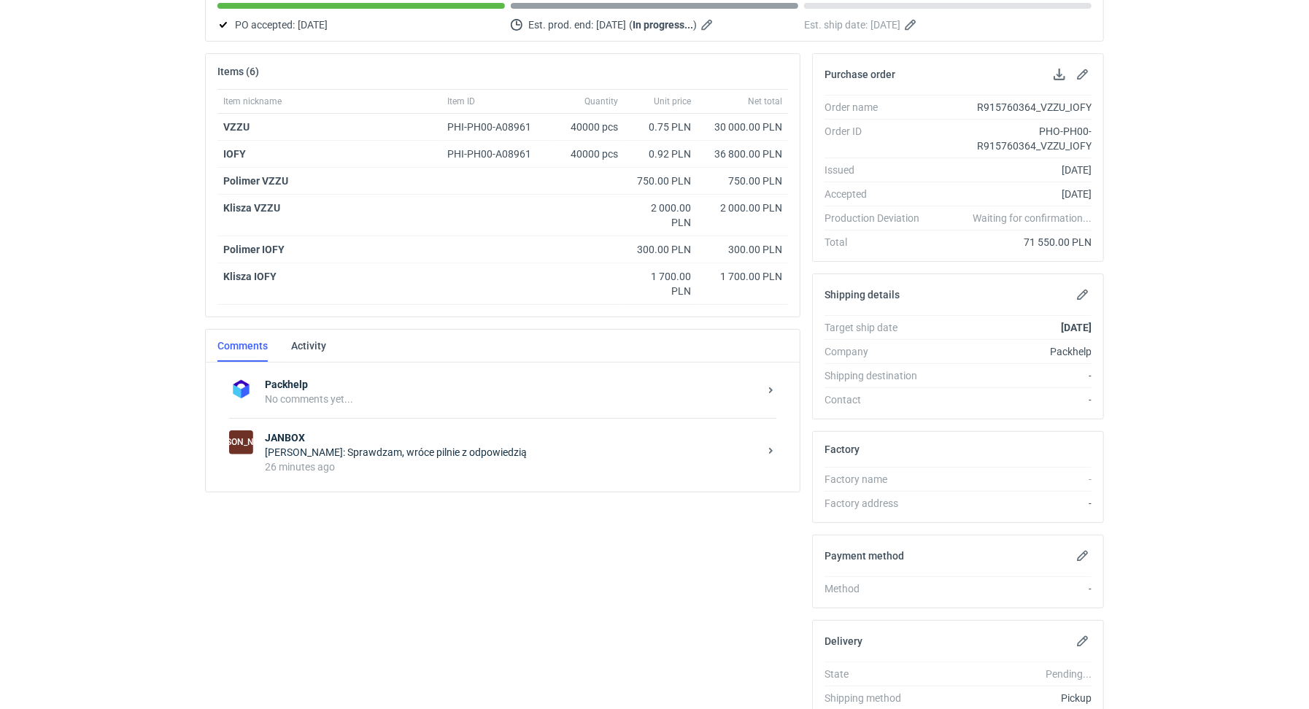
scroll to position [252, 0]
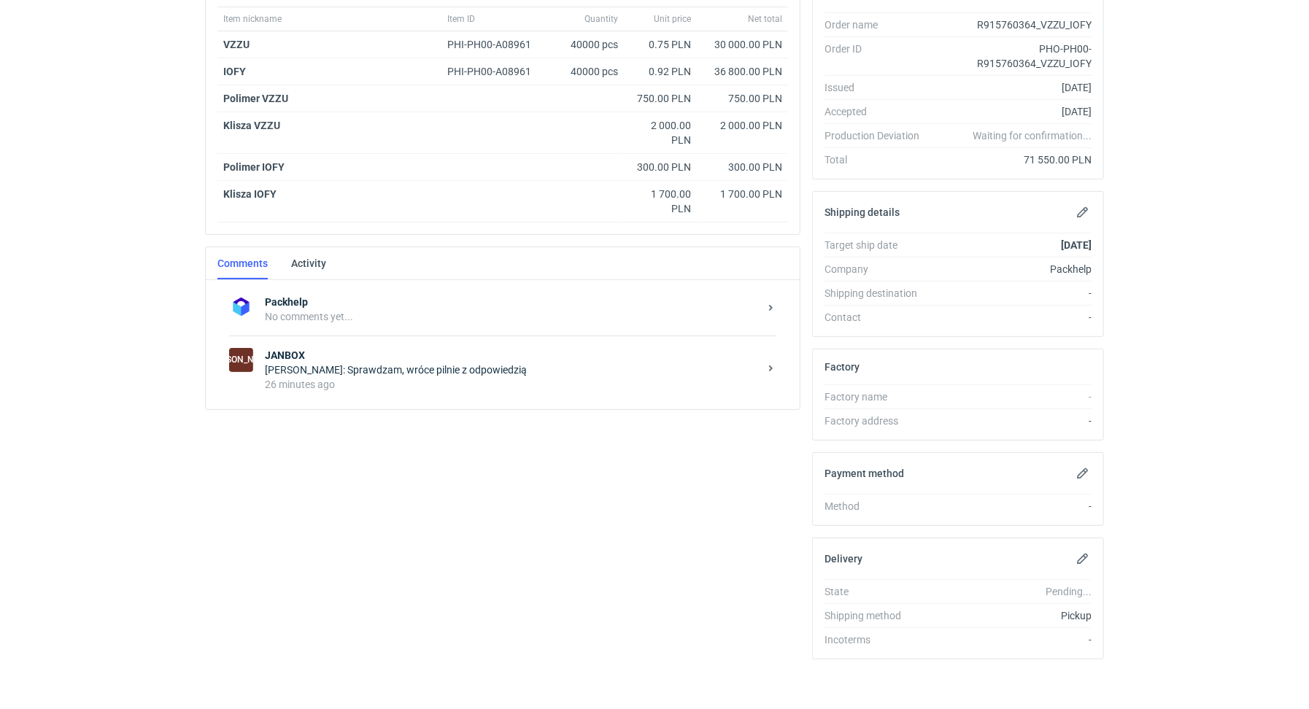
click at [333, 384] on div "26 minutes ago" at bounding box center [512, 384] width 494 height 15
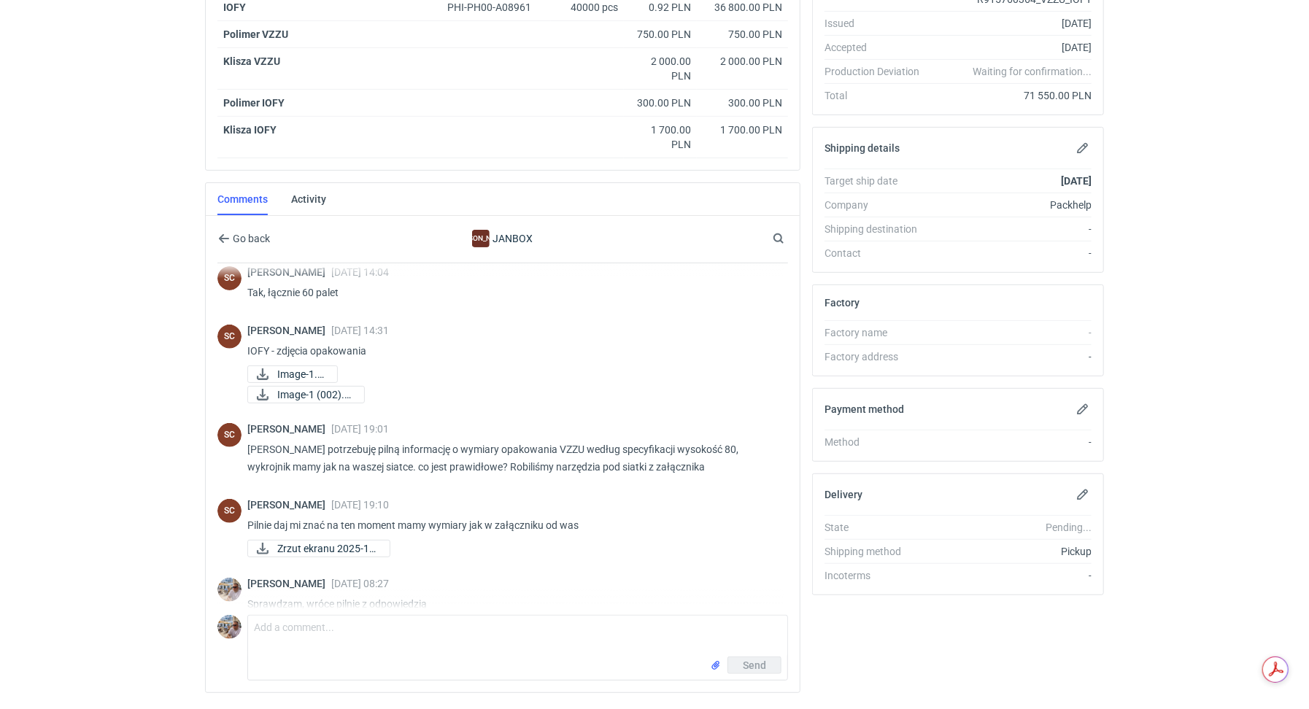
scroll to position [352, 0]
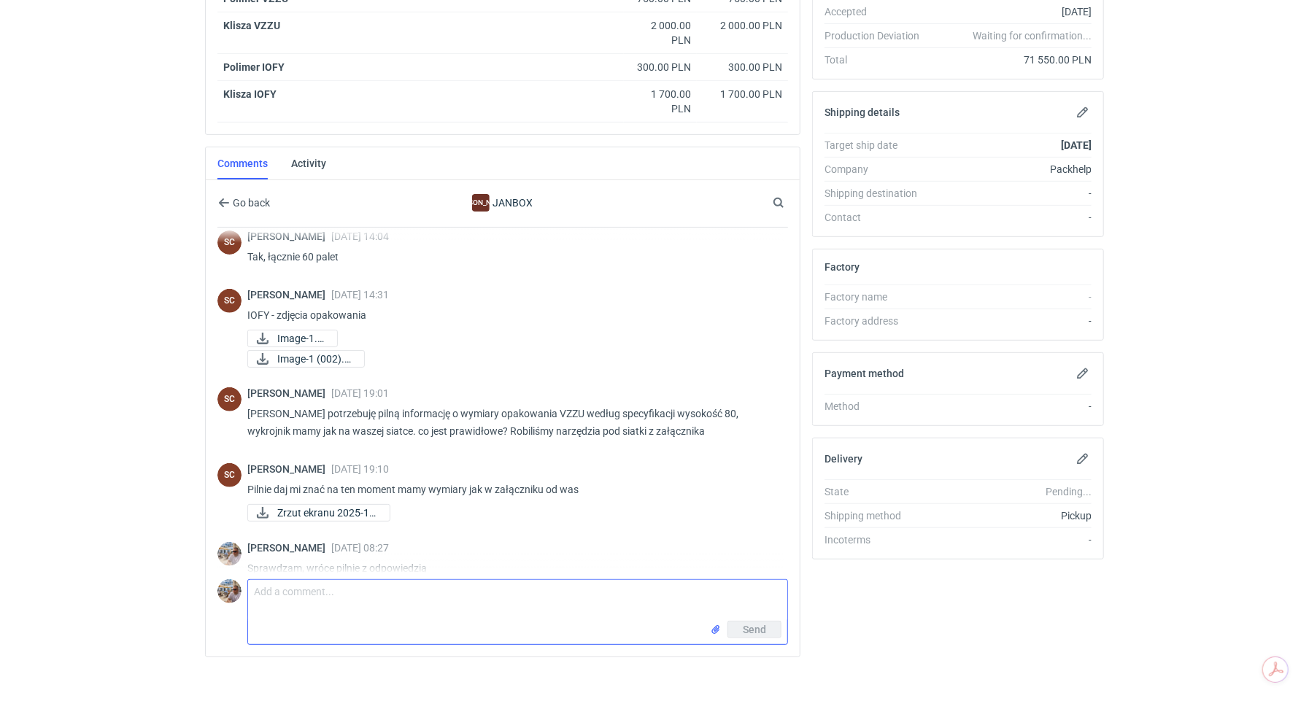
click at [327, 580] on textarea "Comment message" at bounding box center [517, 600] width 539 height 41
type textarea "Hej Sylwia mam potwierdzenie od klienta: wysokość na 90mm jest błędna. Wymiary …"
paste textarea "Musza byc takie jak w specyfikacji: 157x250x80 a drugie opakowanie: 310x250x95"
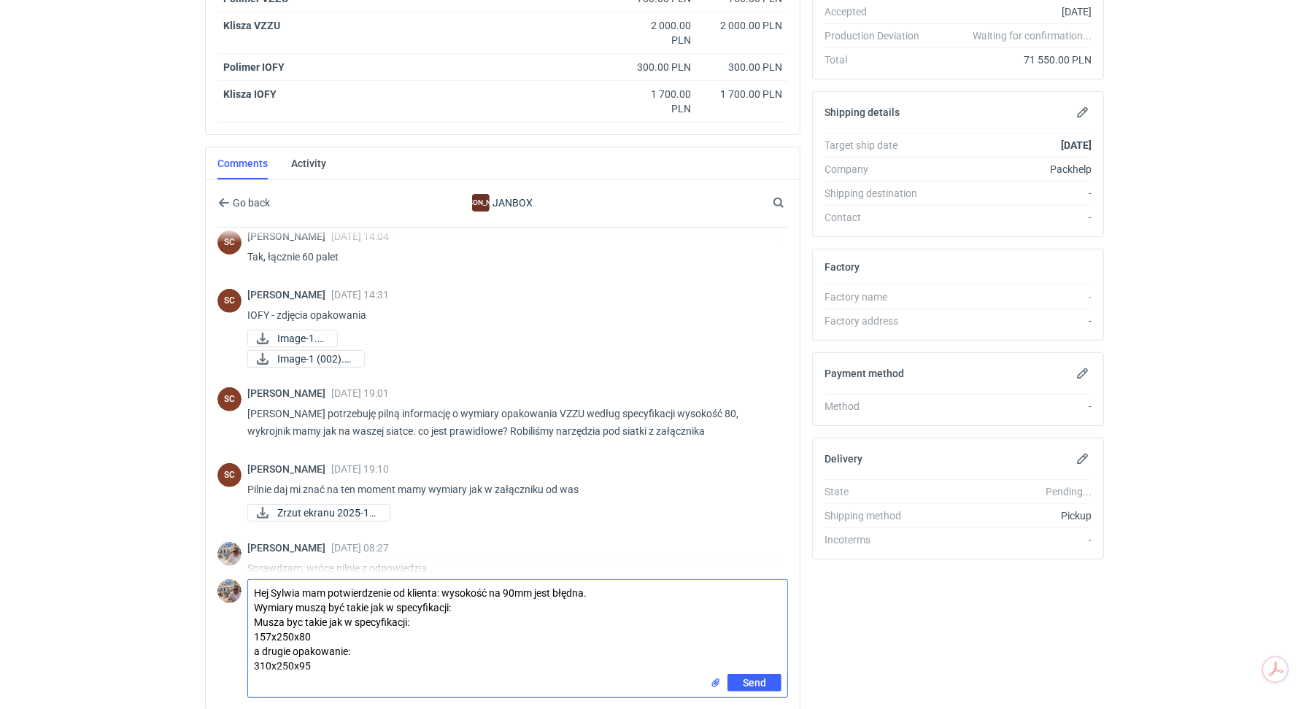
click at [416, 617] on textarea "Hej Sylwia mam potwierdzenie od klienta: wysokość na 90mm jest błędna. Wymiary …" at bounding box center [517, 627] width 539 height 94
type textarea "Hej Sylwia mam potwierdzenie od klienta: wysokość na 90mm jest błędna. Wymiary …"
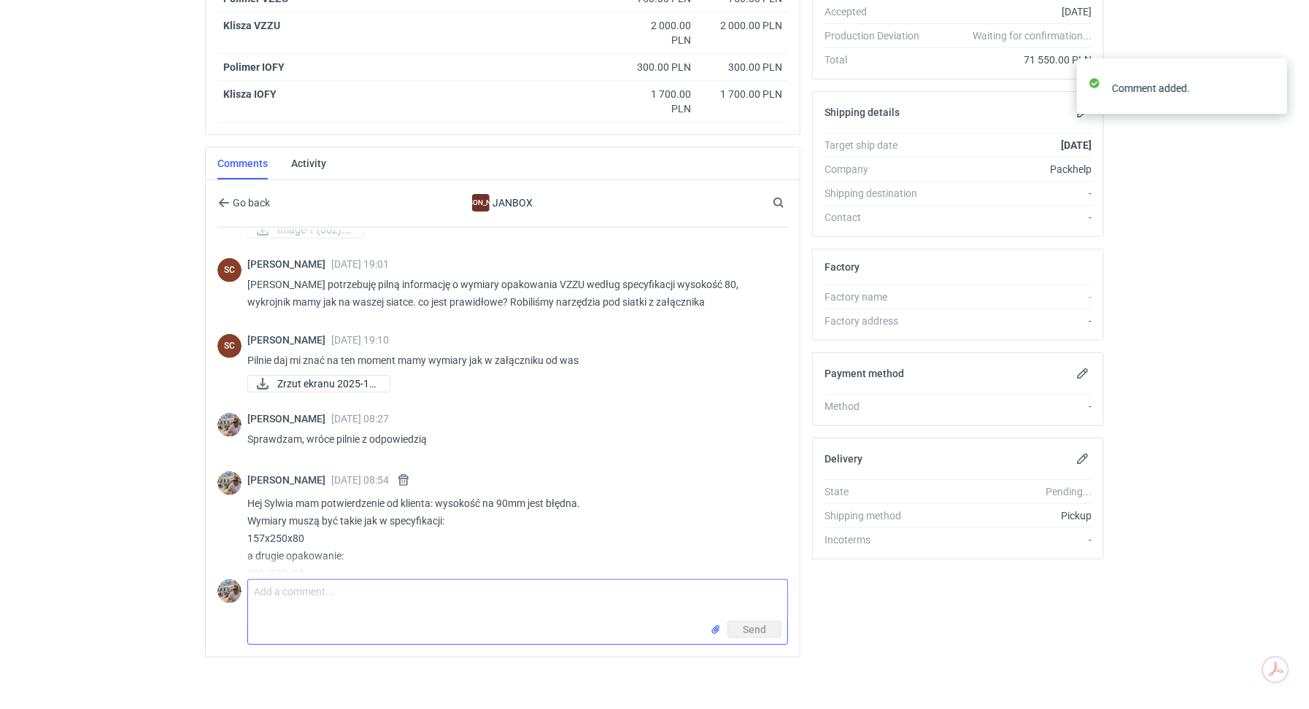
scroll to position [523, 0]
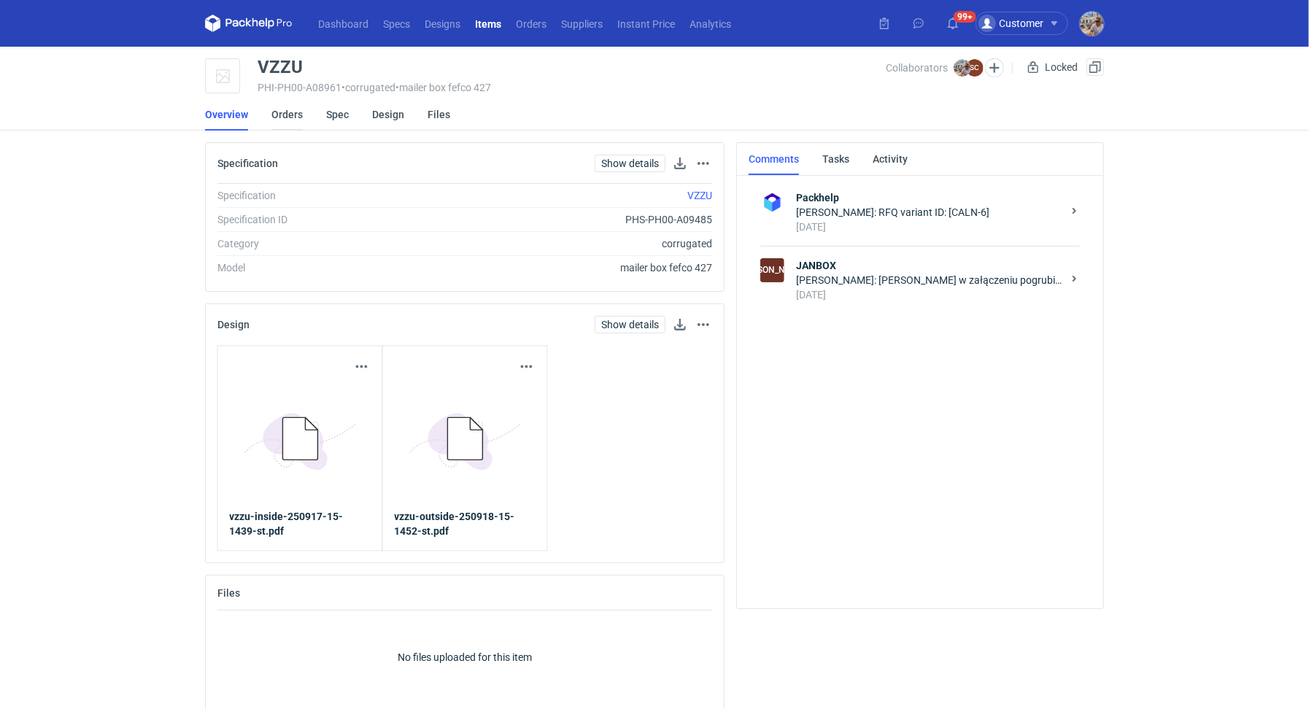
click at [287, 117] on link "Orders" at bounding box center [286, 114] width 31 height 32
